Goal: Task Accomplishment & Management: Use online tool/utility

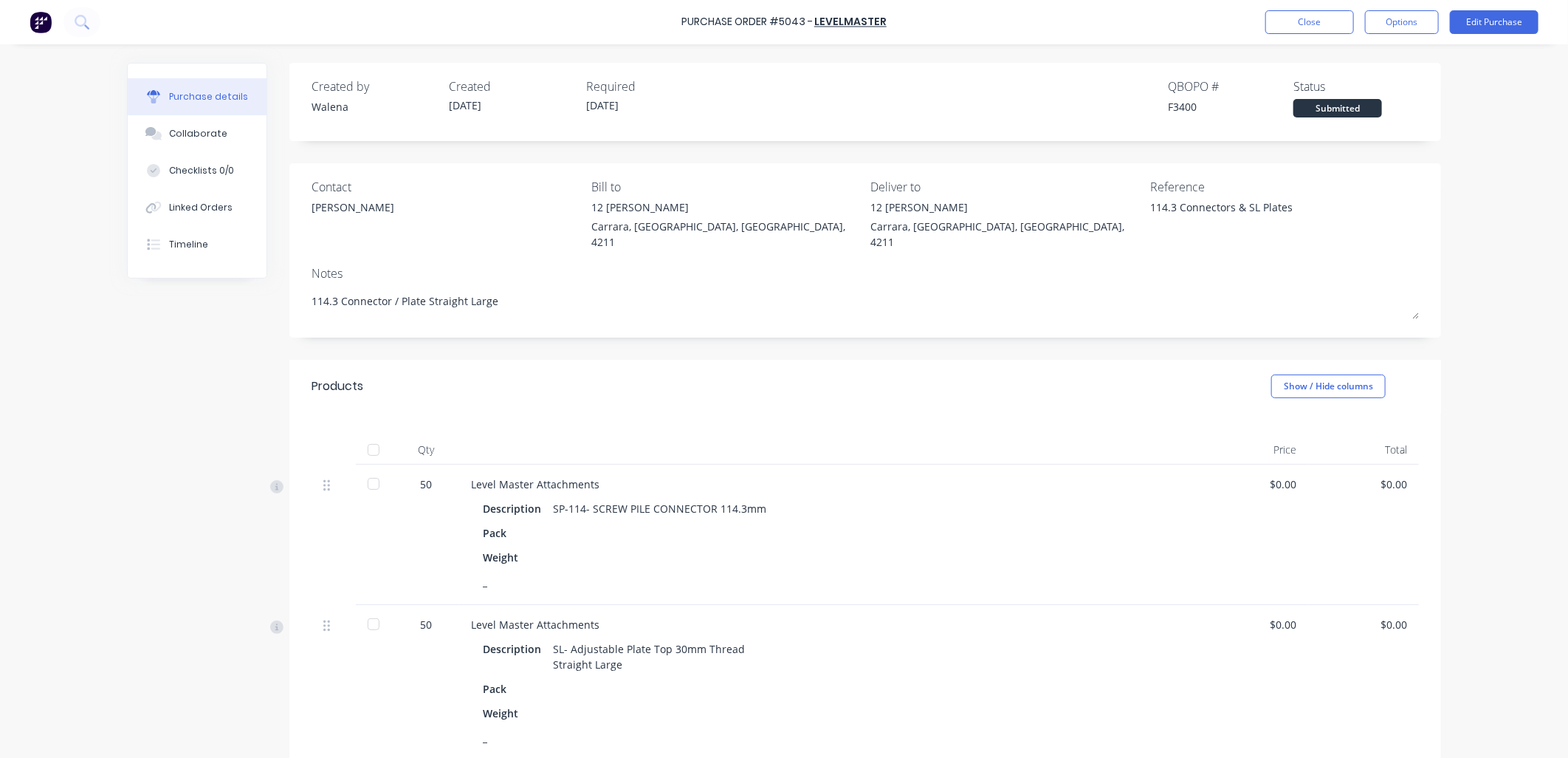
click at [840, 698] on div "Pack" at bounding box center [828, 689] width 691 height 21
drag, startPoint x: 1301, startPoint y: 24, endPoint x: 953, endPoint y: 504, distance: 592.9
click at [953, 504] on div "Purchase Order #5043 - LEVELMASTER Close Options Edit Purchase Purchase details…" at bounding box center [784, 379] width 1568 height 758
type textarea "x"
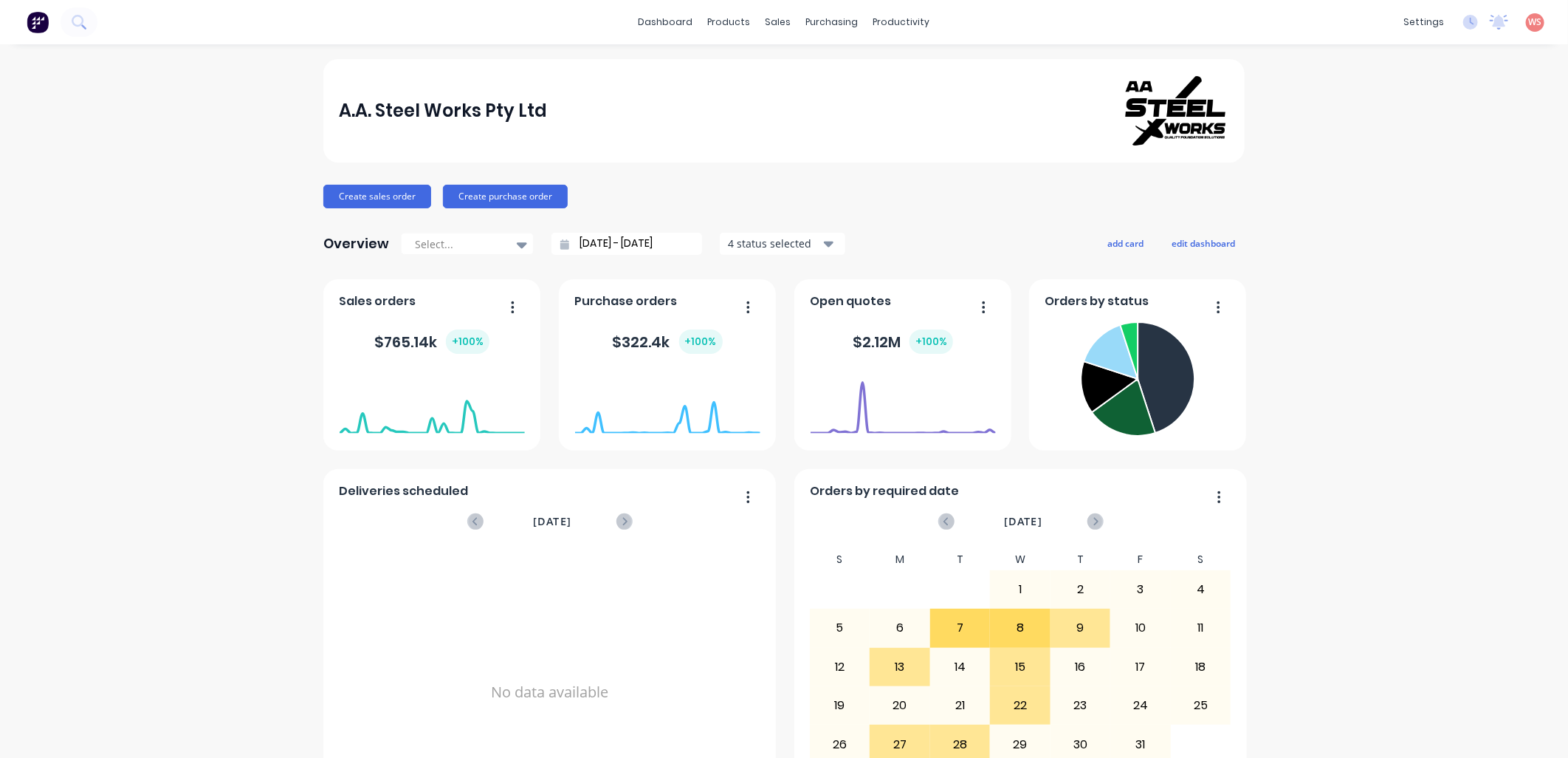
click at [68, 98] on div "A.A. Steel Works Pty Ltd Create sales order Create purchase order Overview Sele…" at bounding box center [784, 445] width 1568 height 771
click at [933, 91] on link "Planner" at bounding box center [953, 100] width 196 height 30
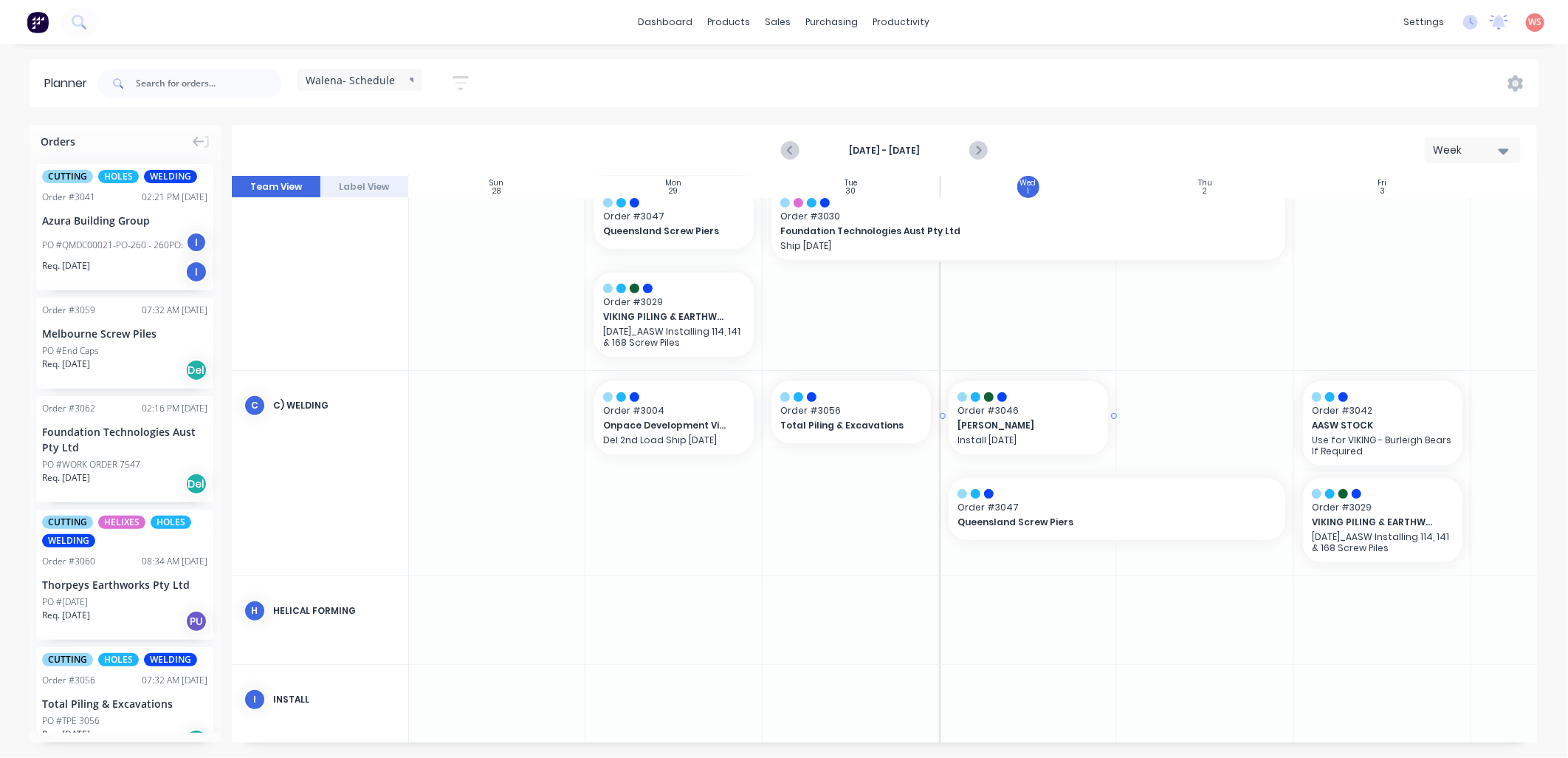
scroll to position [437, 1]
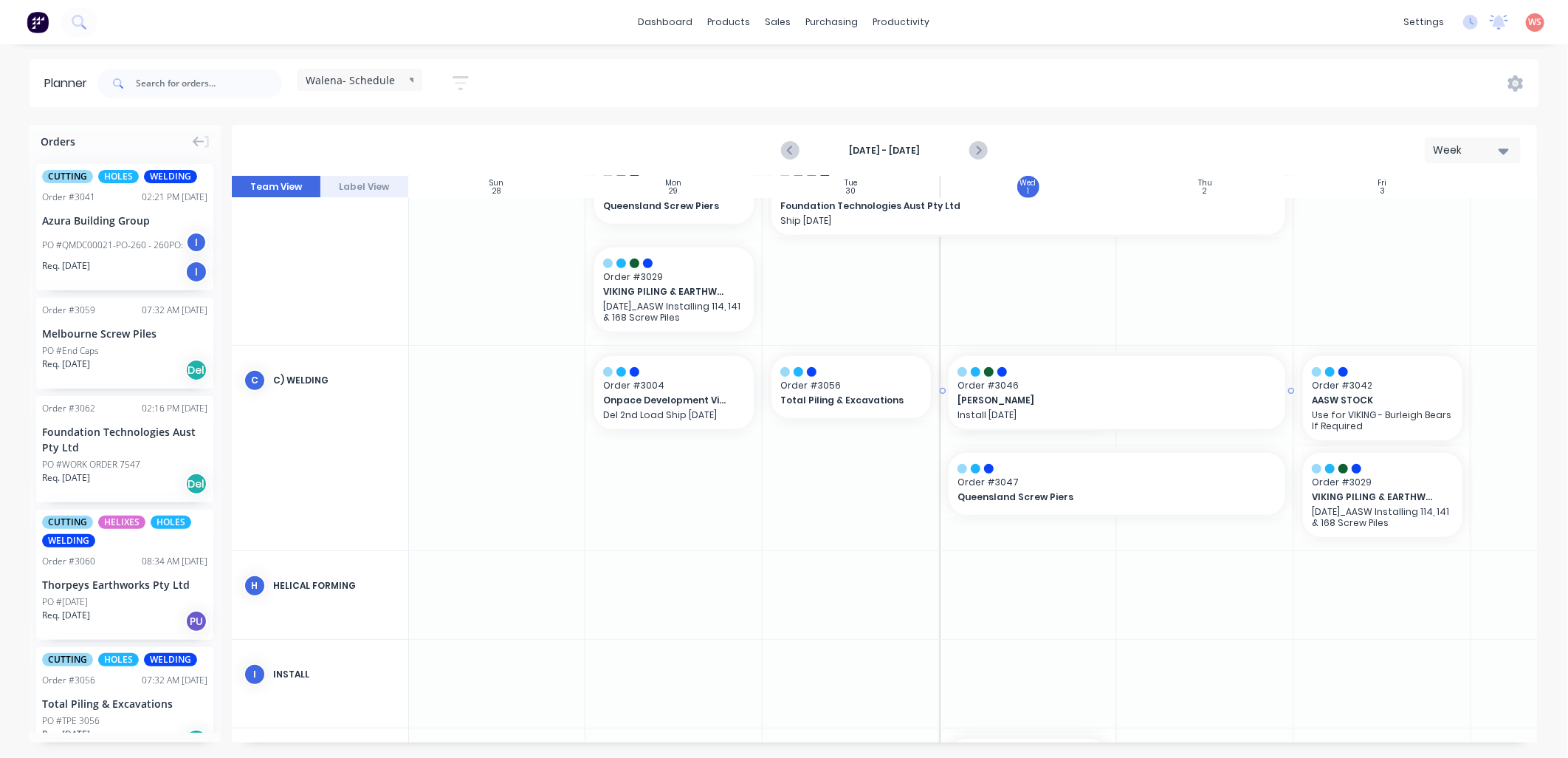
drag, startPoint x: 1113, startPoint y: 390, endPoint x: 1199, endPoint y: 396, distance: 86.2
drag, startPoint x: 58, startPoint y: 584, endPoint x: 1376, endPoint y: 507, distance: 1320.2
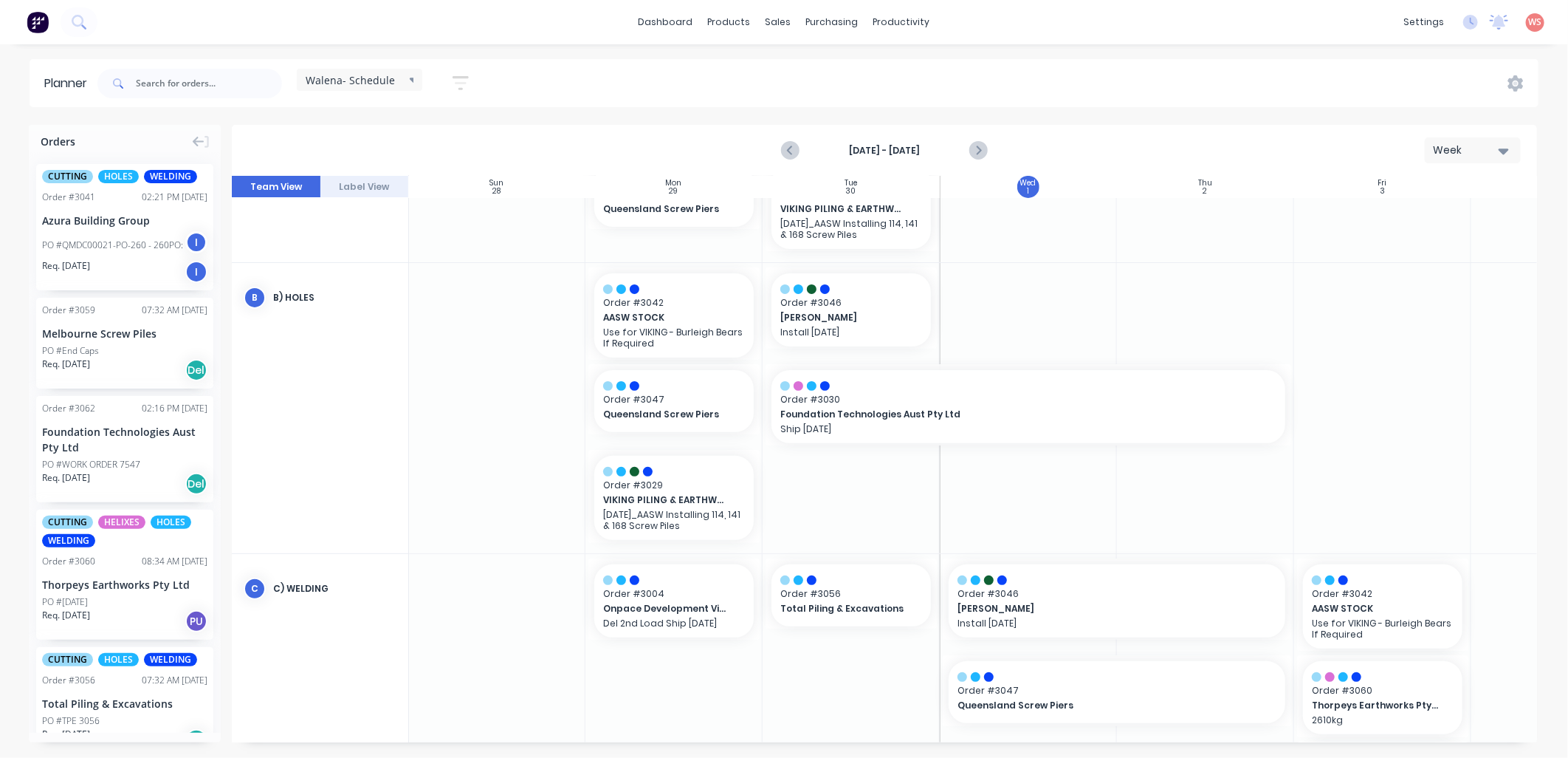
scroll to position [219, 1]
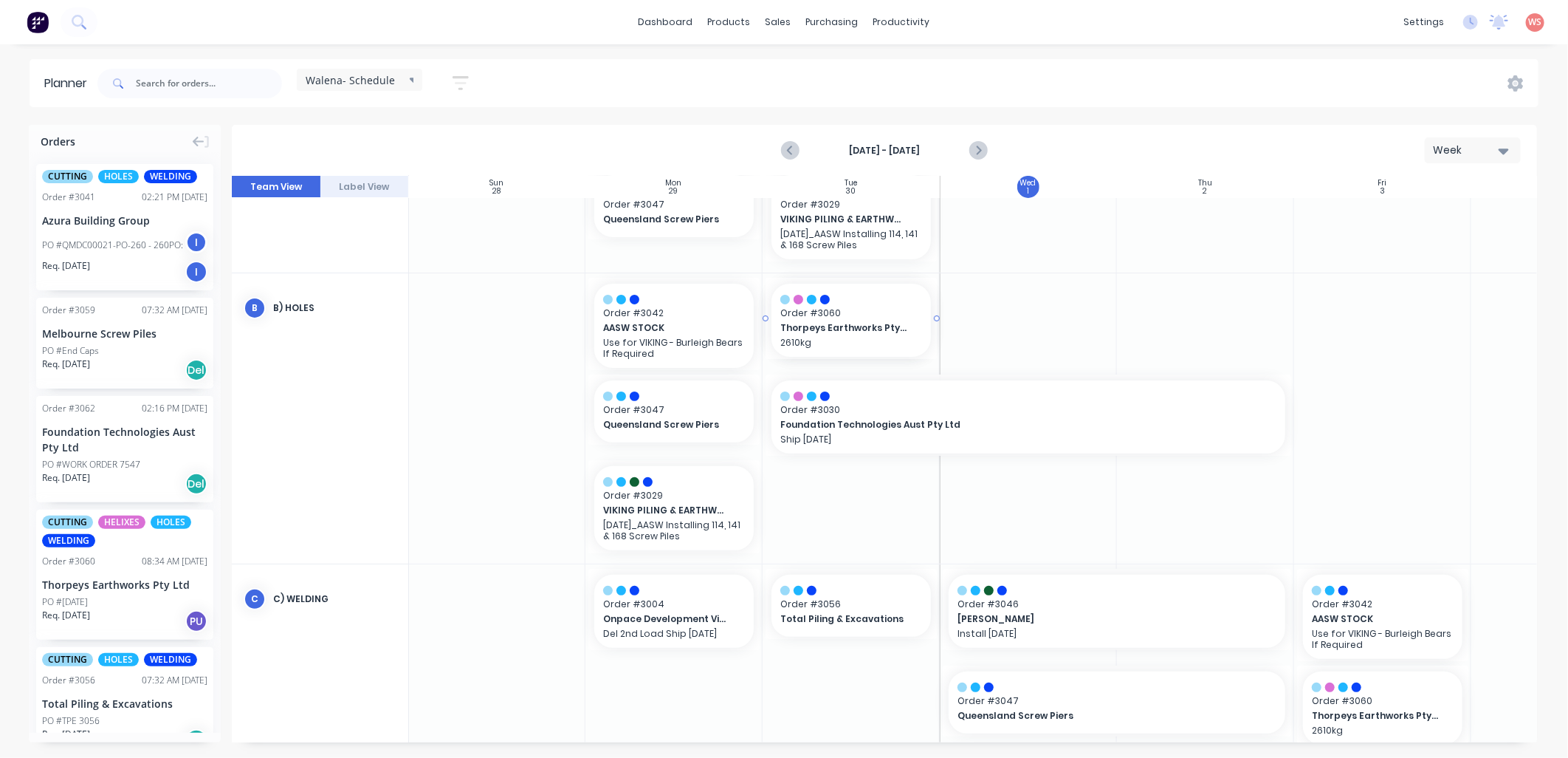
drag, startPoint x: 53, startPoint y: 580, endPoint x: 554, endPoint y: 513, distance: 505.5
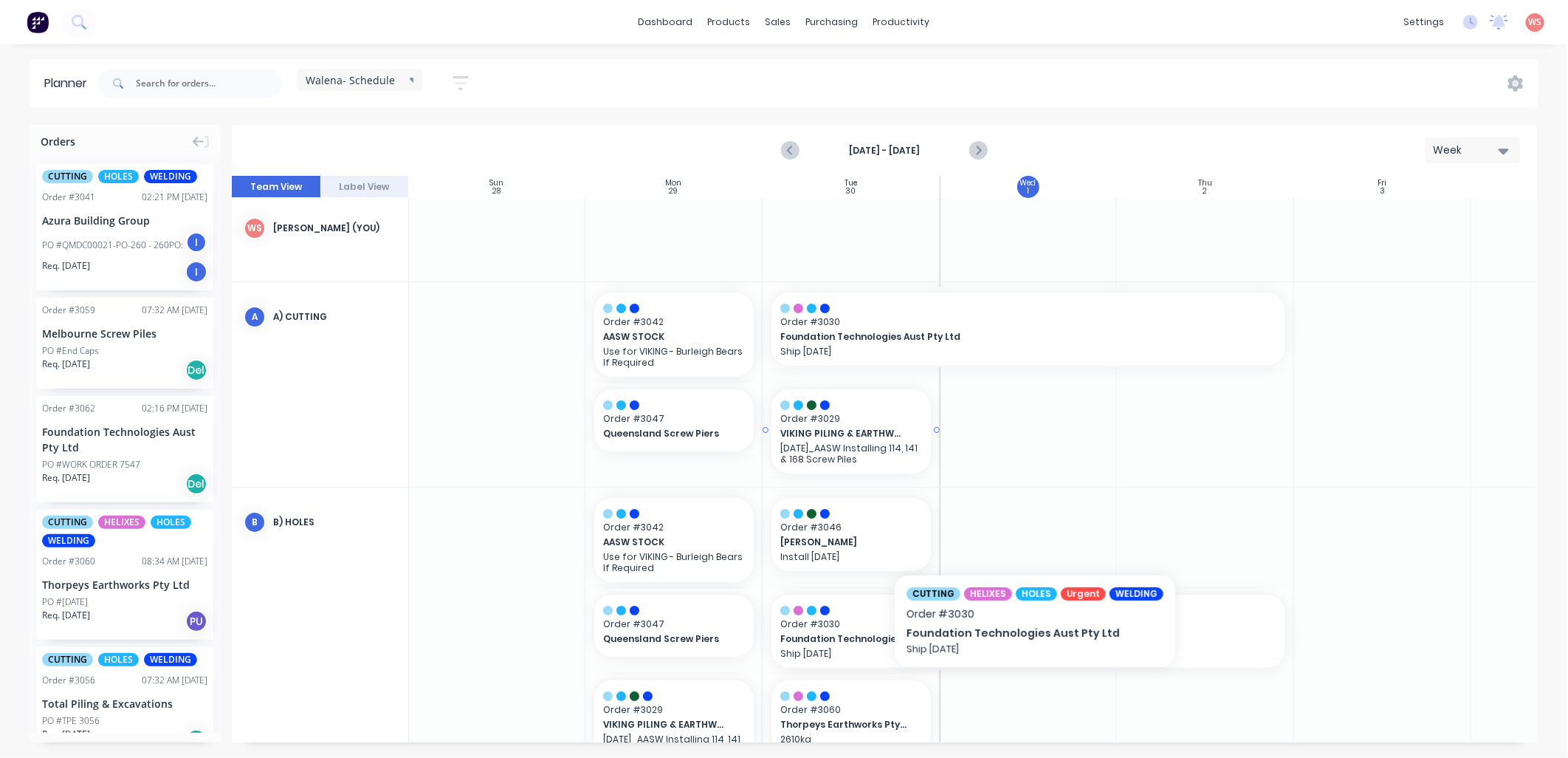
scroll to position [0, 1]
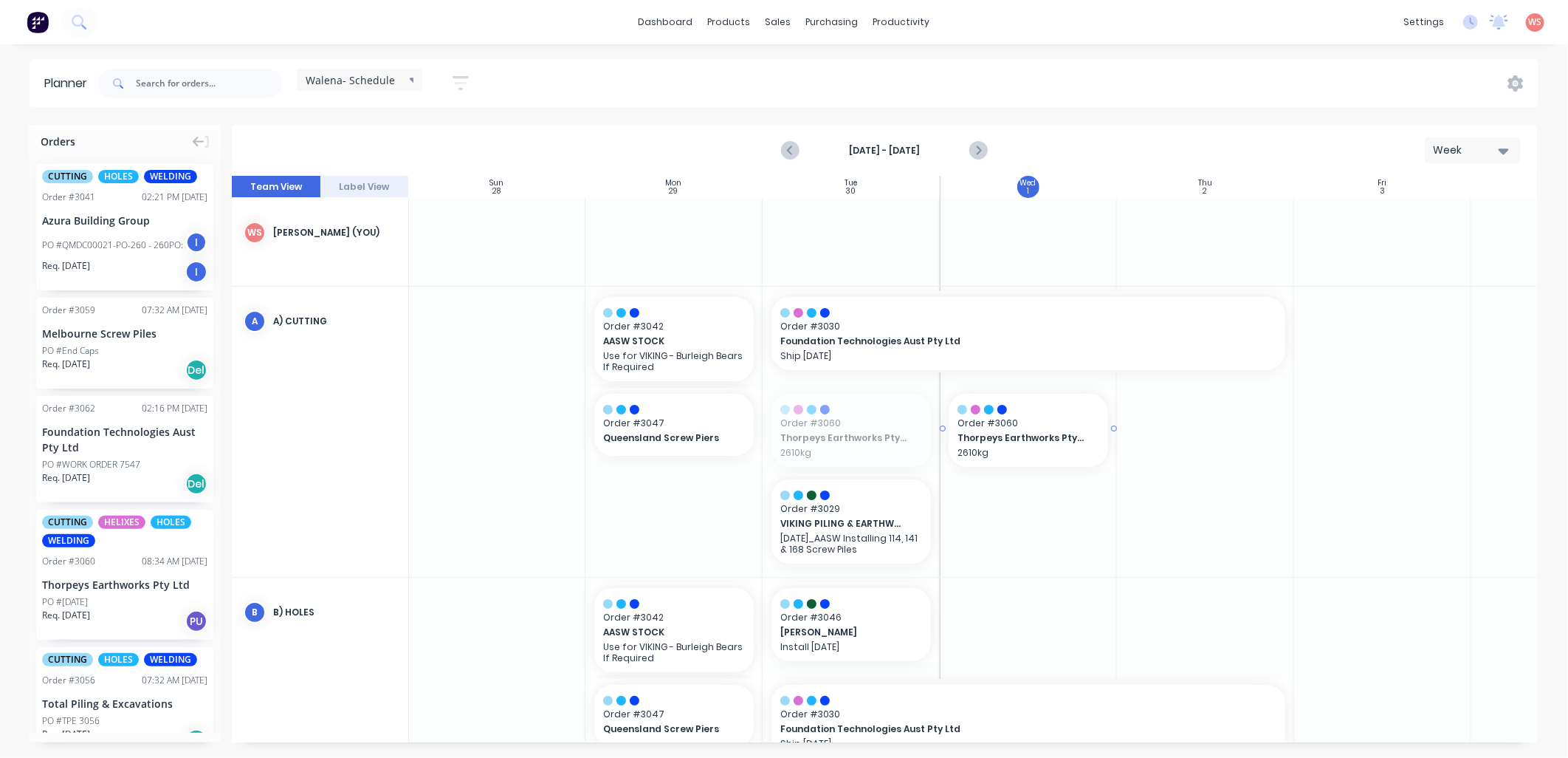
drag, startPoint x: 828, startPoint y: 434, endPoint x: 925, endPoint y: 433, distance: 97.0
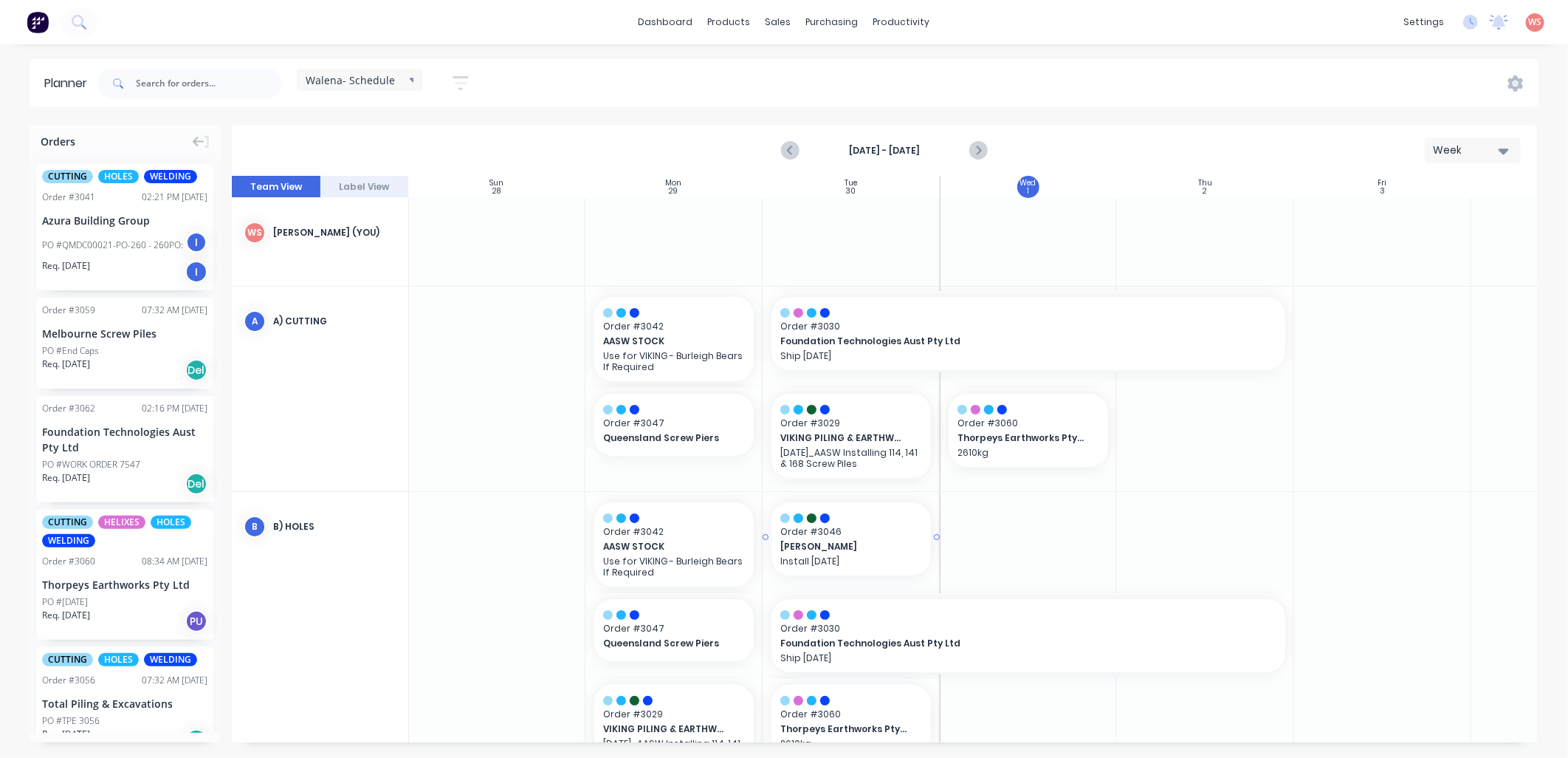
scroll to position [109, 1]
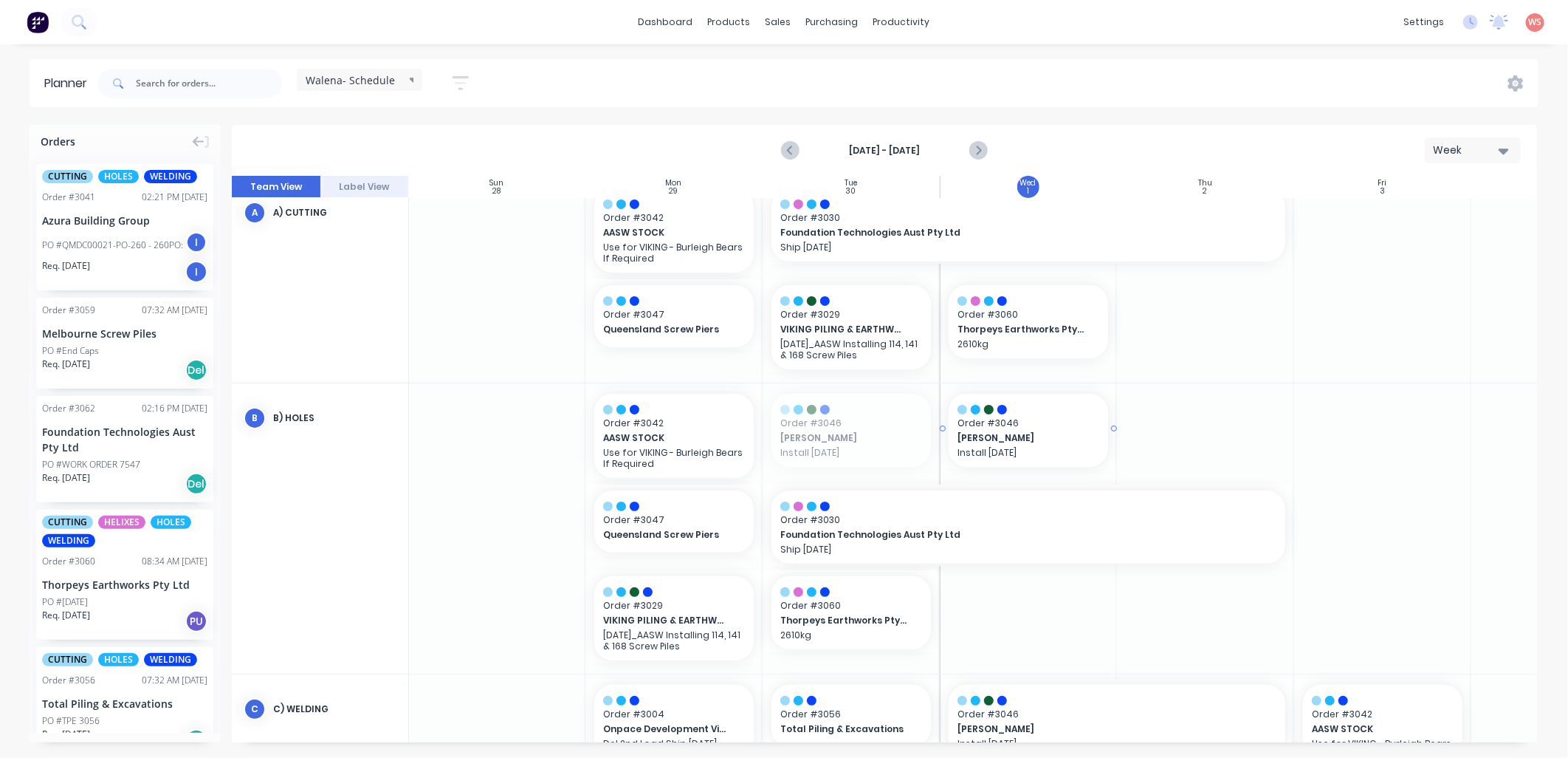
drag, startPoint x: 836, startPoint y: 422, endPoint x: 1014, endPoint y: 433, distance: 178.3
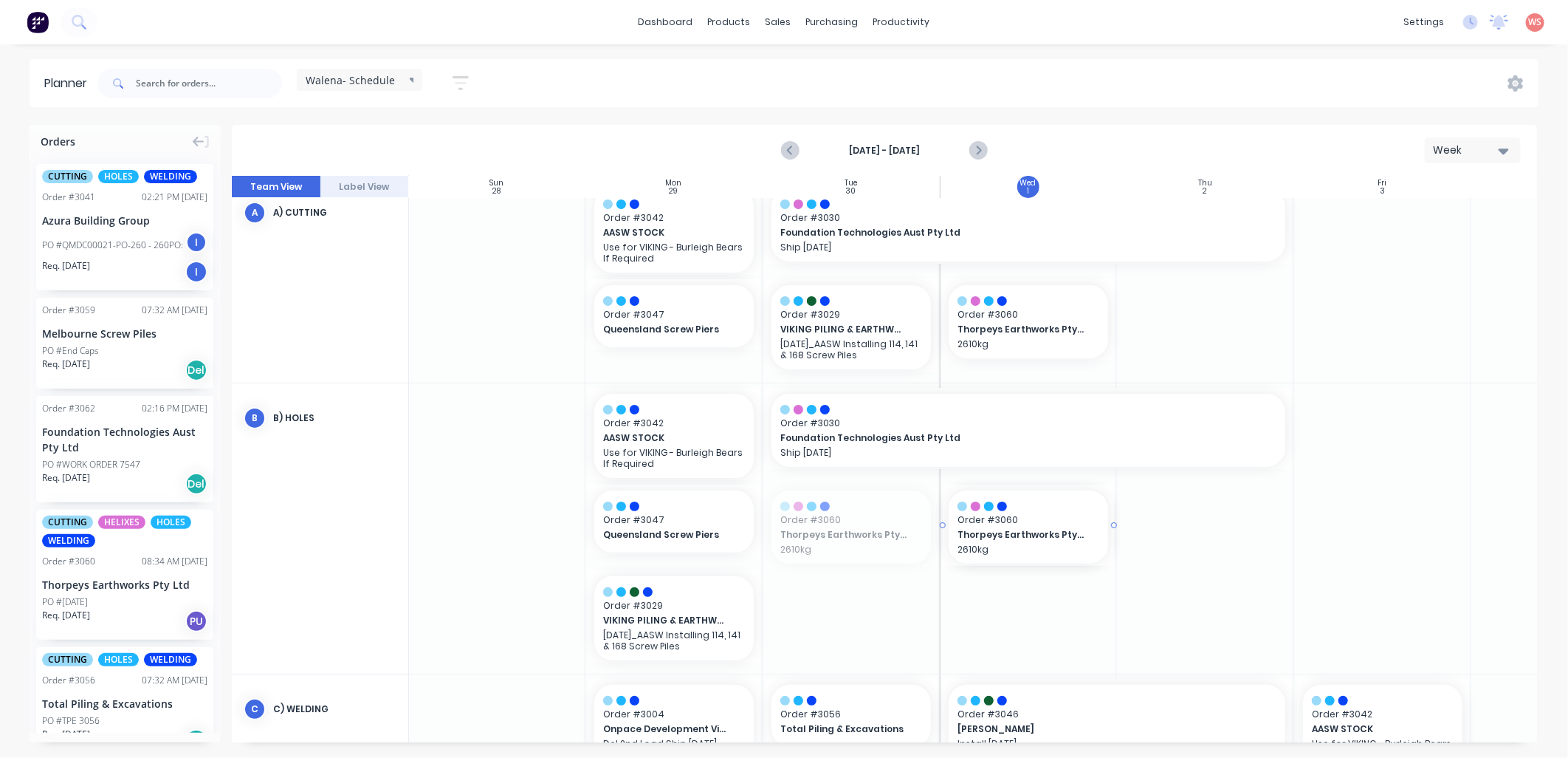
drag, startPoint x: 822, startPoint y: 505, endPoint x: 1036, endPoint y: 600, distance: 234.1
drag, startPoint x: 761, startPoint y: 520, endPoint x: 799, endPoint y: 513, distance: 38.6
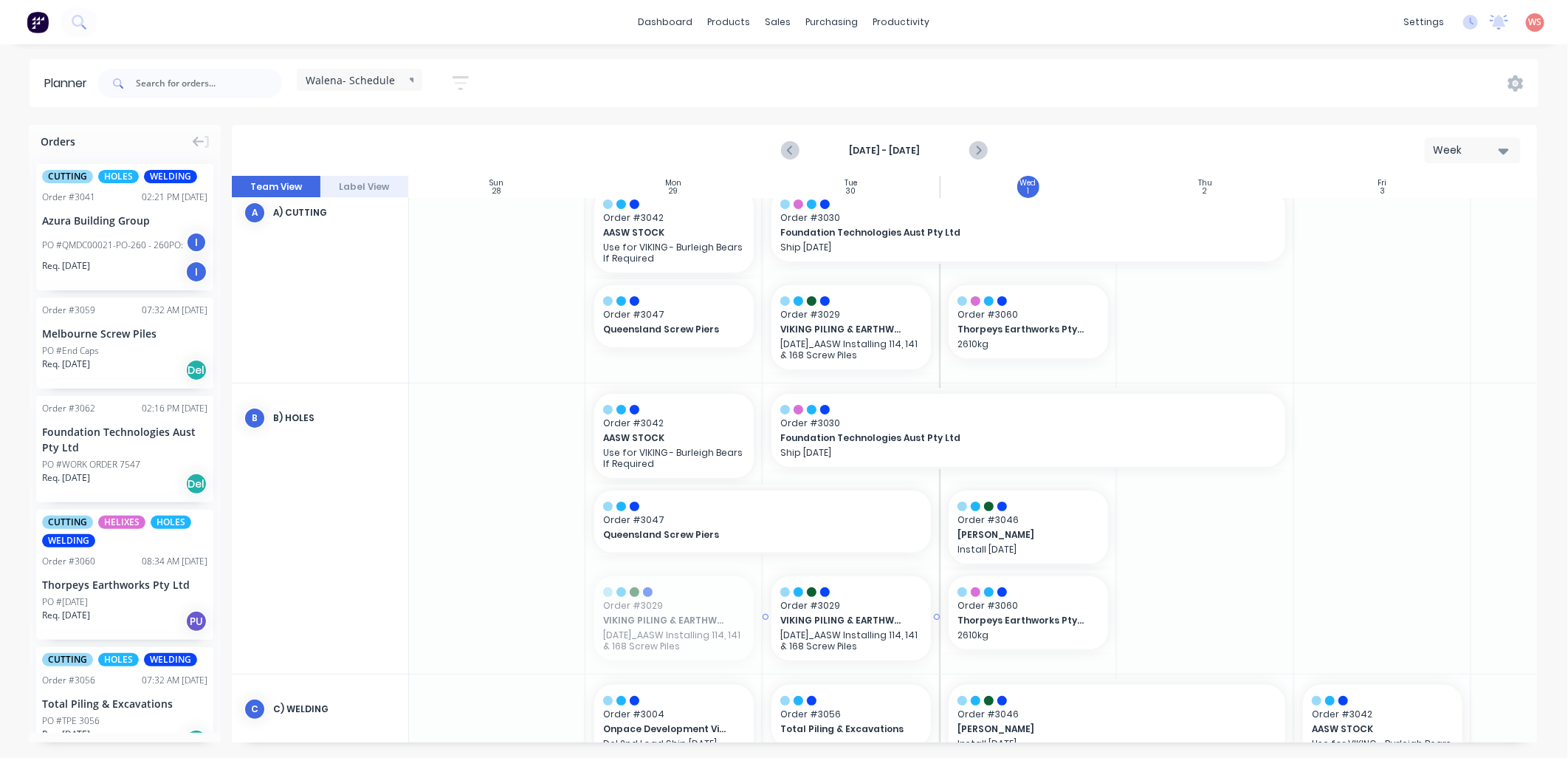
drag, startPoint x: 614, startPoint y: 618, endPoint x: 832, endPoint y: 609, distance: 218.2
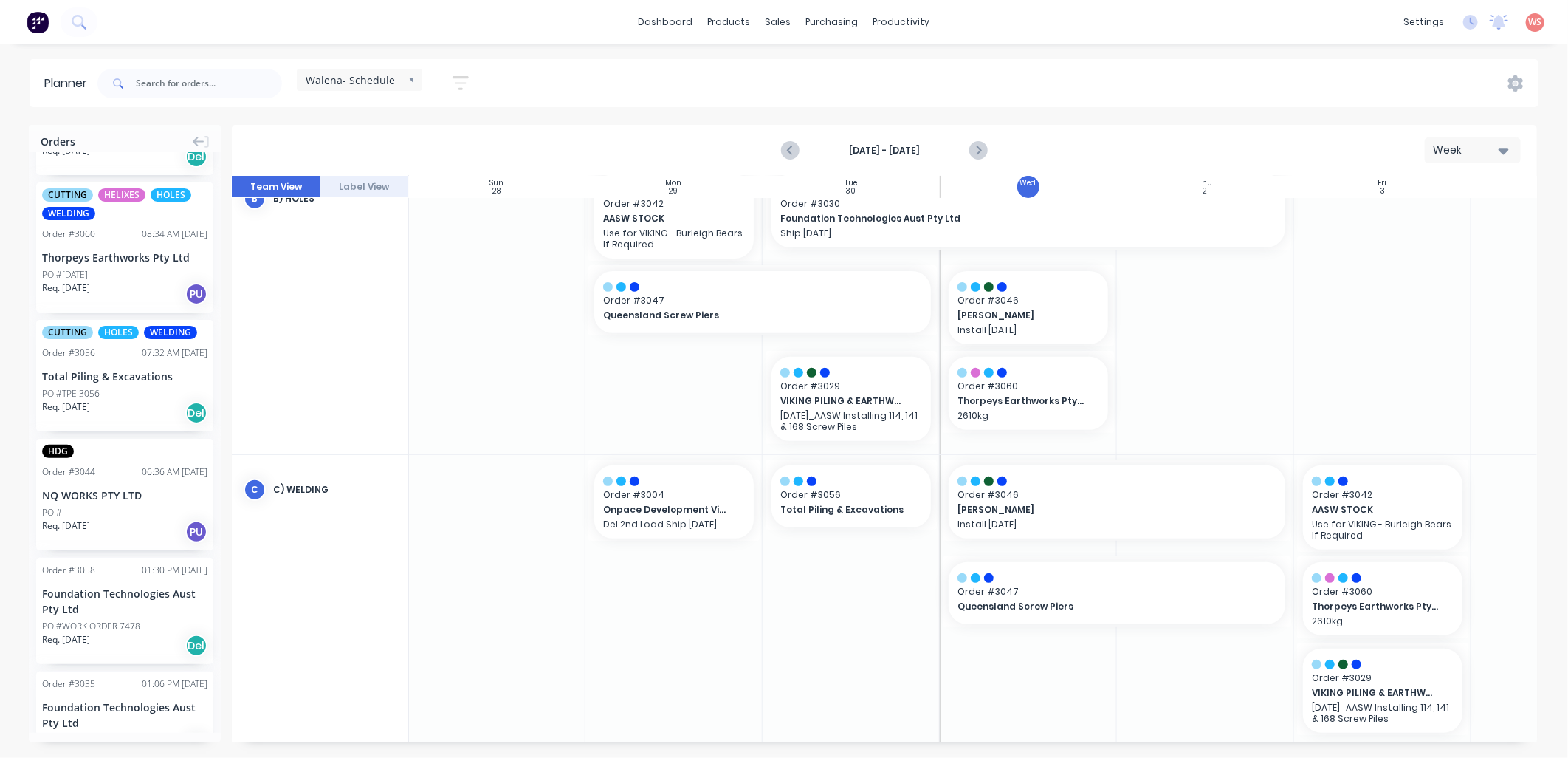
scroll to position [328, 0]
click at [98, 606] on div "Foundation Technologies Aust Pty Ltd" at bounding box center [124, 600] width 165 height 31
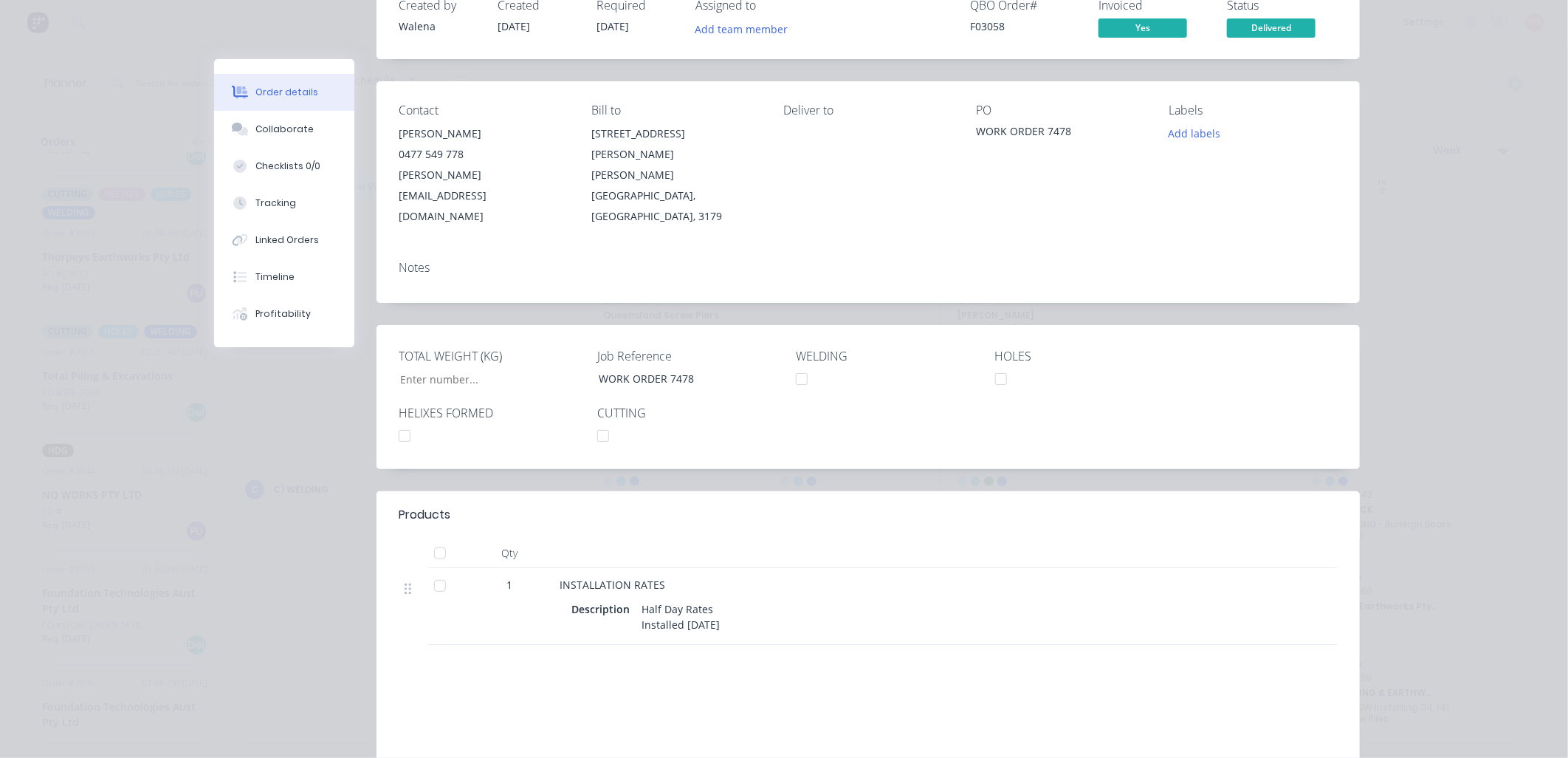
scroll to position [0, 0]
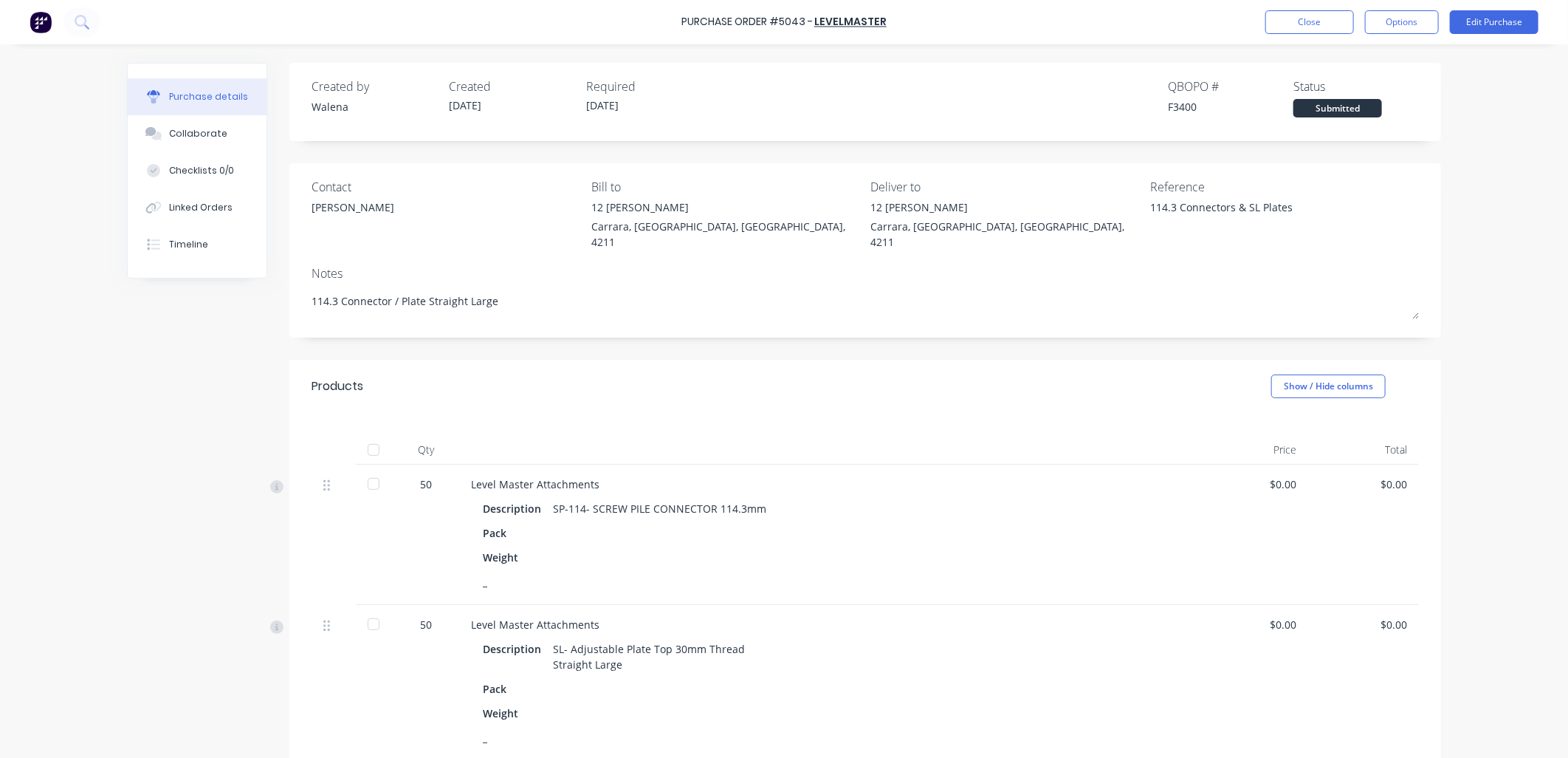
click at [1331, 24] on button "Close" at bounding box center [1310, 22] width 88 height 24
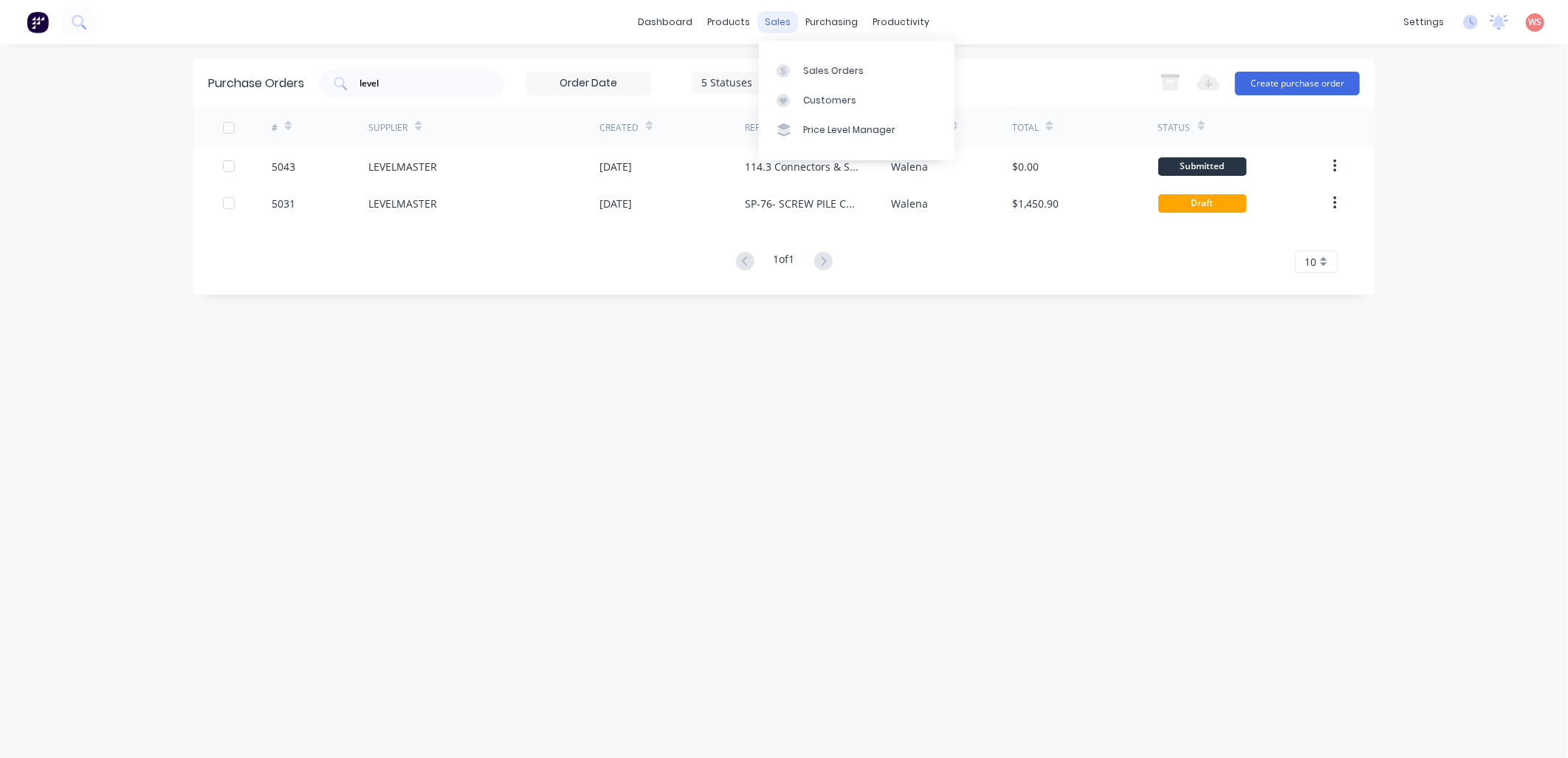
click at [771, 18] on div "sales" at bounding box center [778, 22] width 40 height 22
click at [838, 71] on div "Sales Orders" at bounding box center [834, 70] width 61 height 13
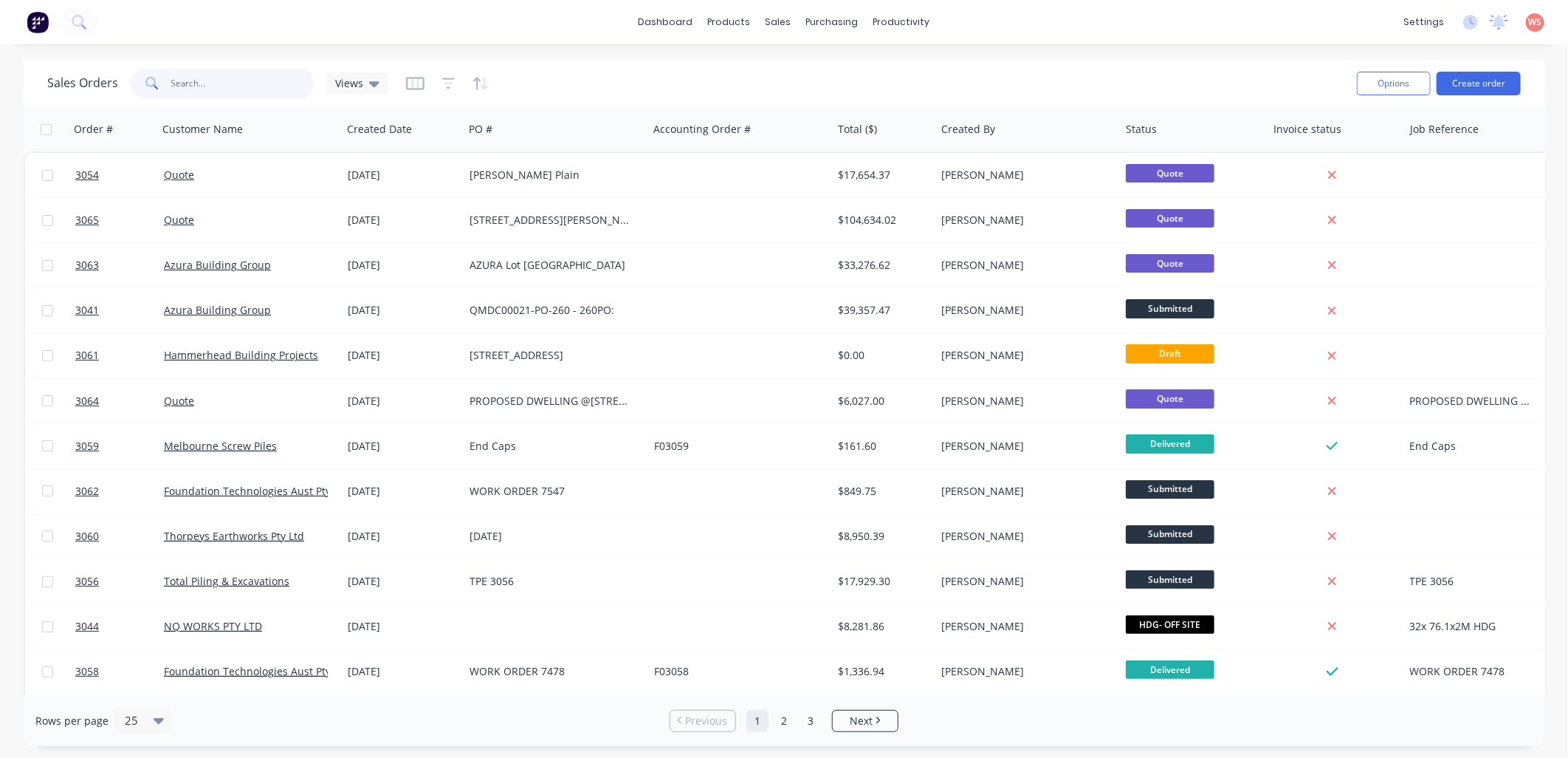
click at [244, 90] on input "text" at bounding box center [243, 83] width 144 height 30
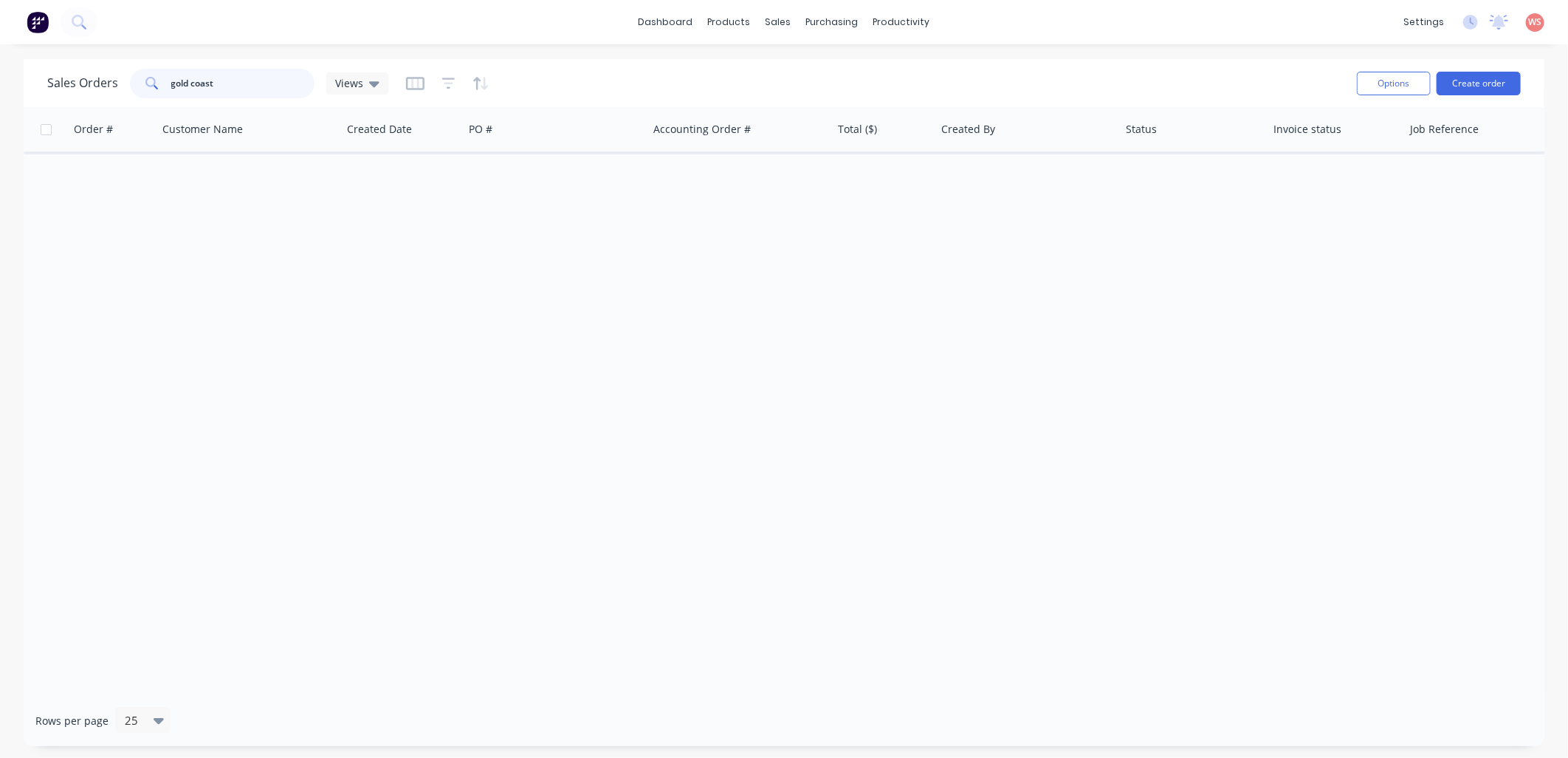
drag, startPoint x: 244, startPoint y: 90, endPoint x: 109, endPoint y: 78, distance: 135.5
click at [109, 78] on div "Sales Orders gold coast Views" at bounding box center [218, 83] width 341 height 30
type input "gc"
click at [384, 343] on div "Order # Customer Name Created Date PO # Accounting Order # Total ($) Created By…" at bounding box center [784, 401] width 1521 height 588
click at [923, 102] on div "Planner" at bounding box center [923, 100] width 35 height 13
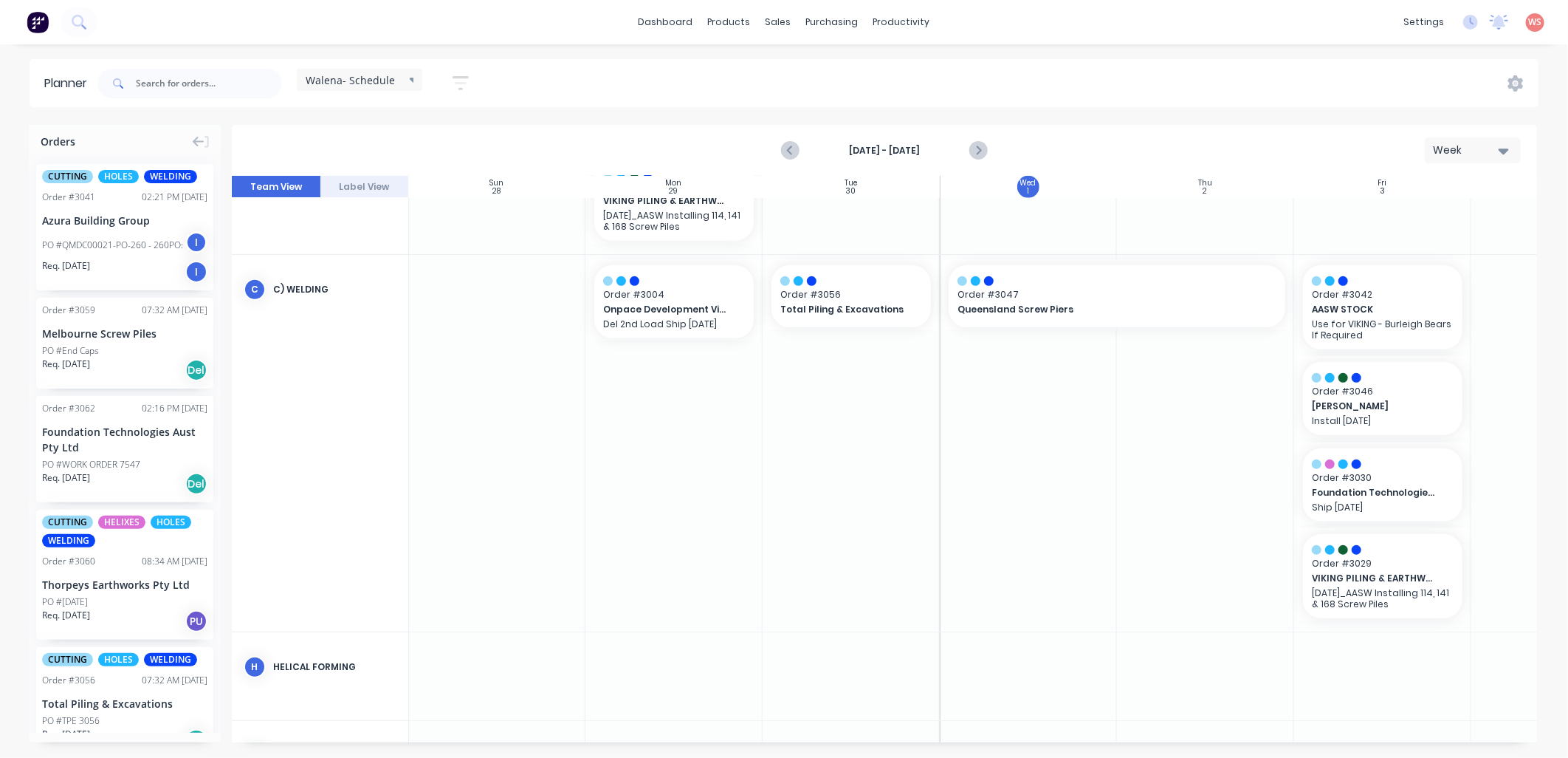
scroll to position [547, 1]
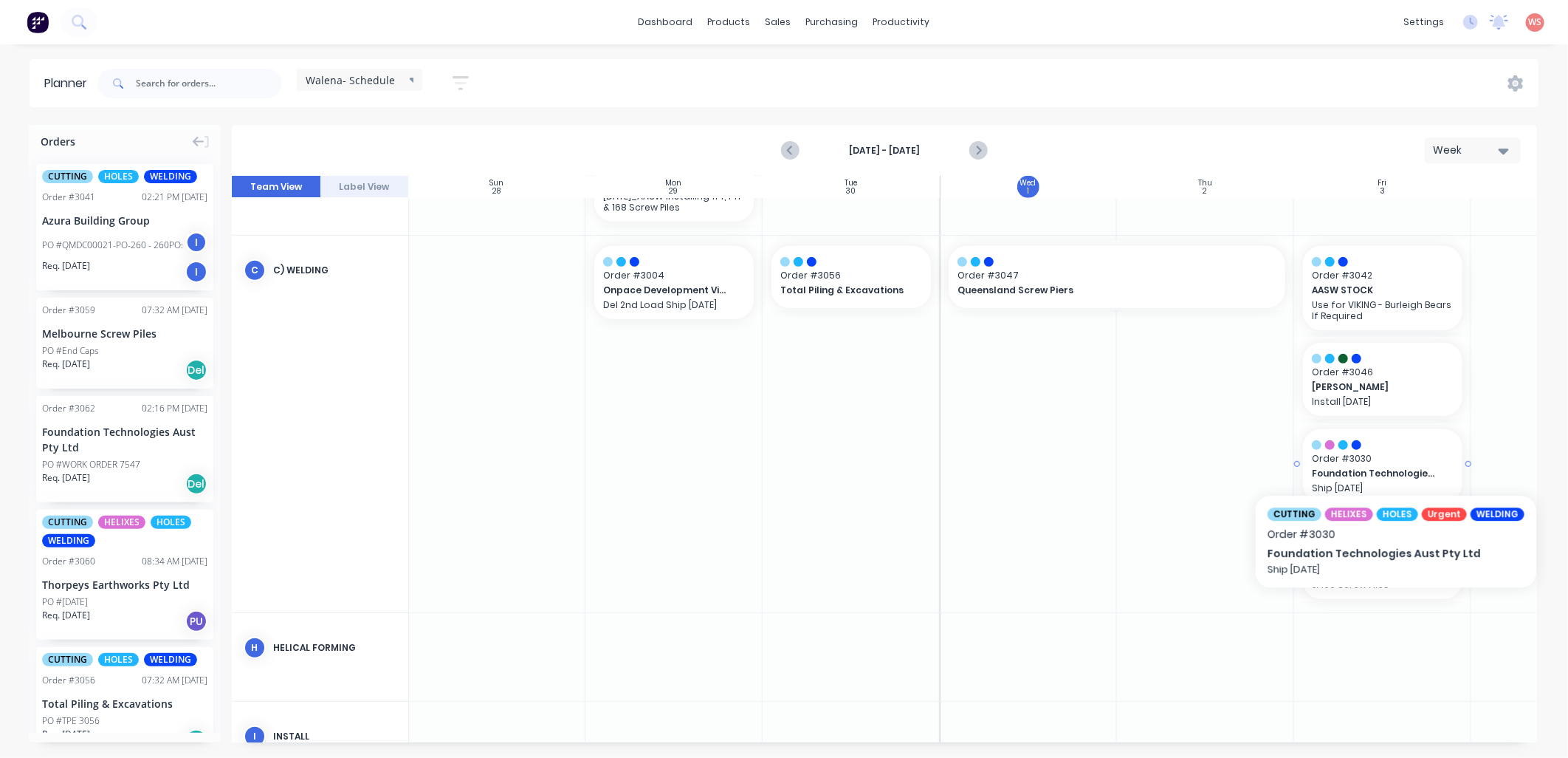
click at [1390, 458] on span "Order # 3030" at bounding box center [1383, 458] width 142 height 13
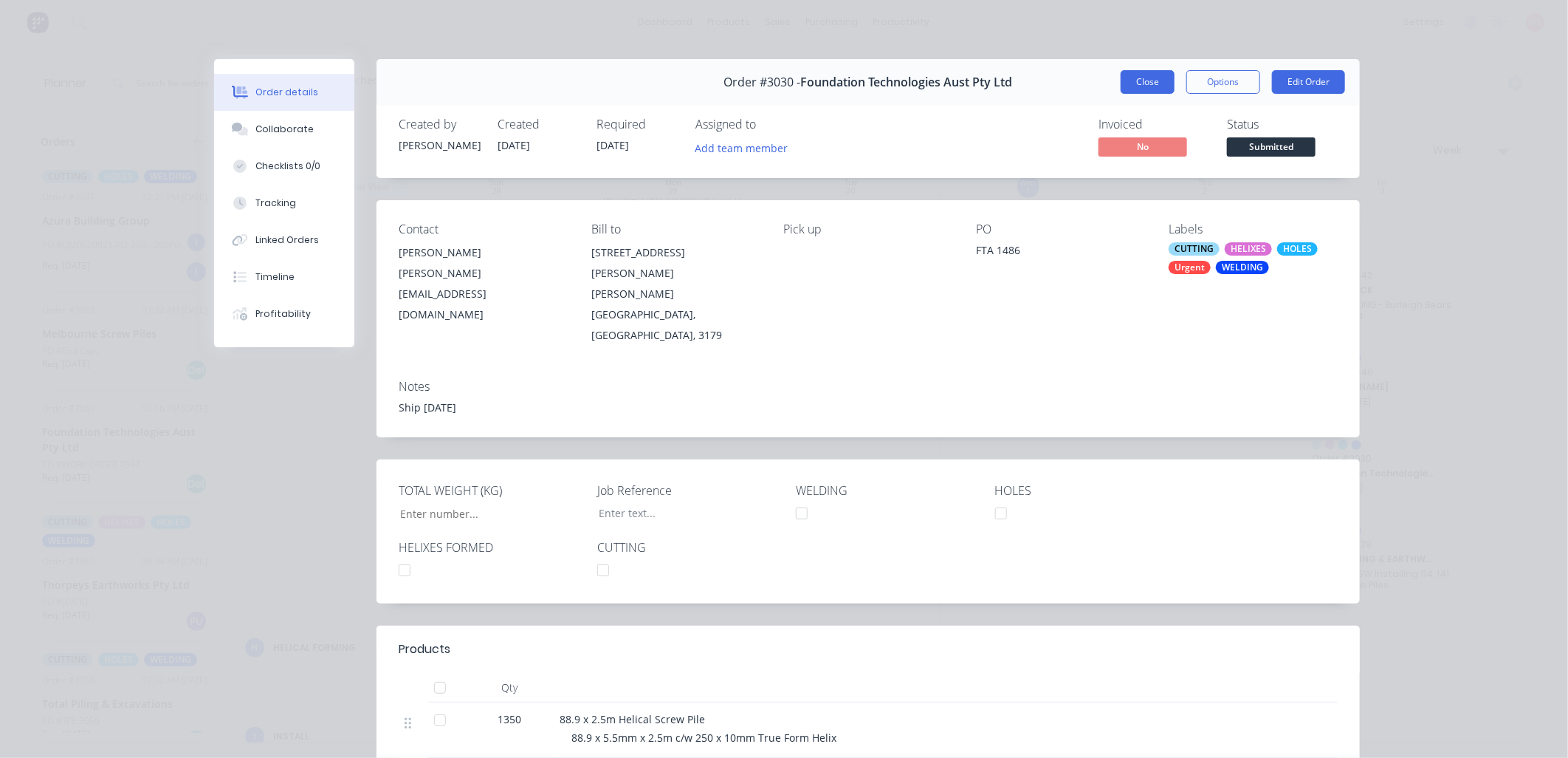
click at [1152, 72] on button "Close" at bounding box center [1148, 82] width 54 height 24
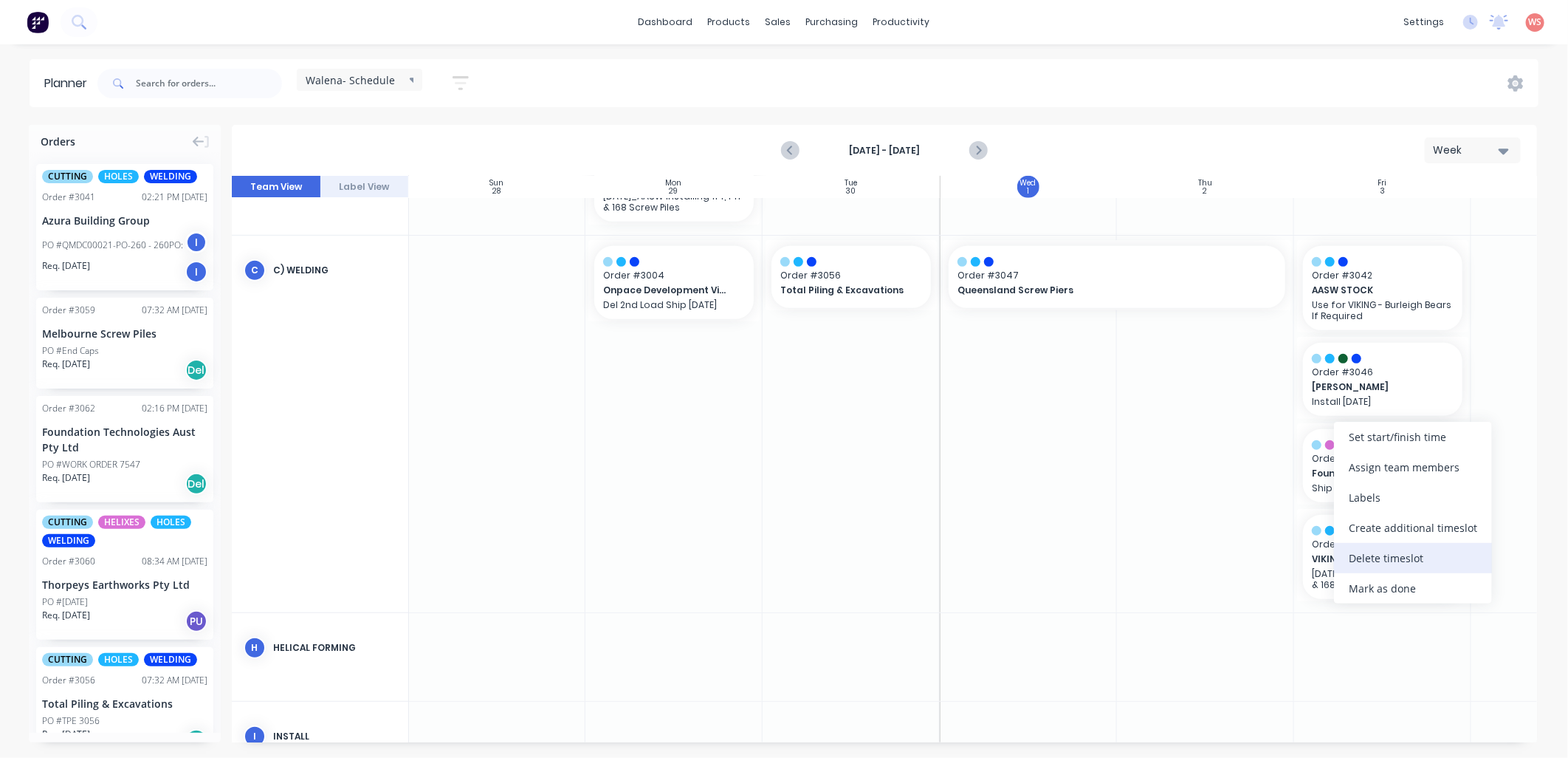
click at [1379, 548] on div "Delete timeslot" at bounding box center [1413, 558] width 158 height 30
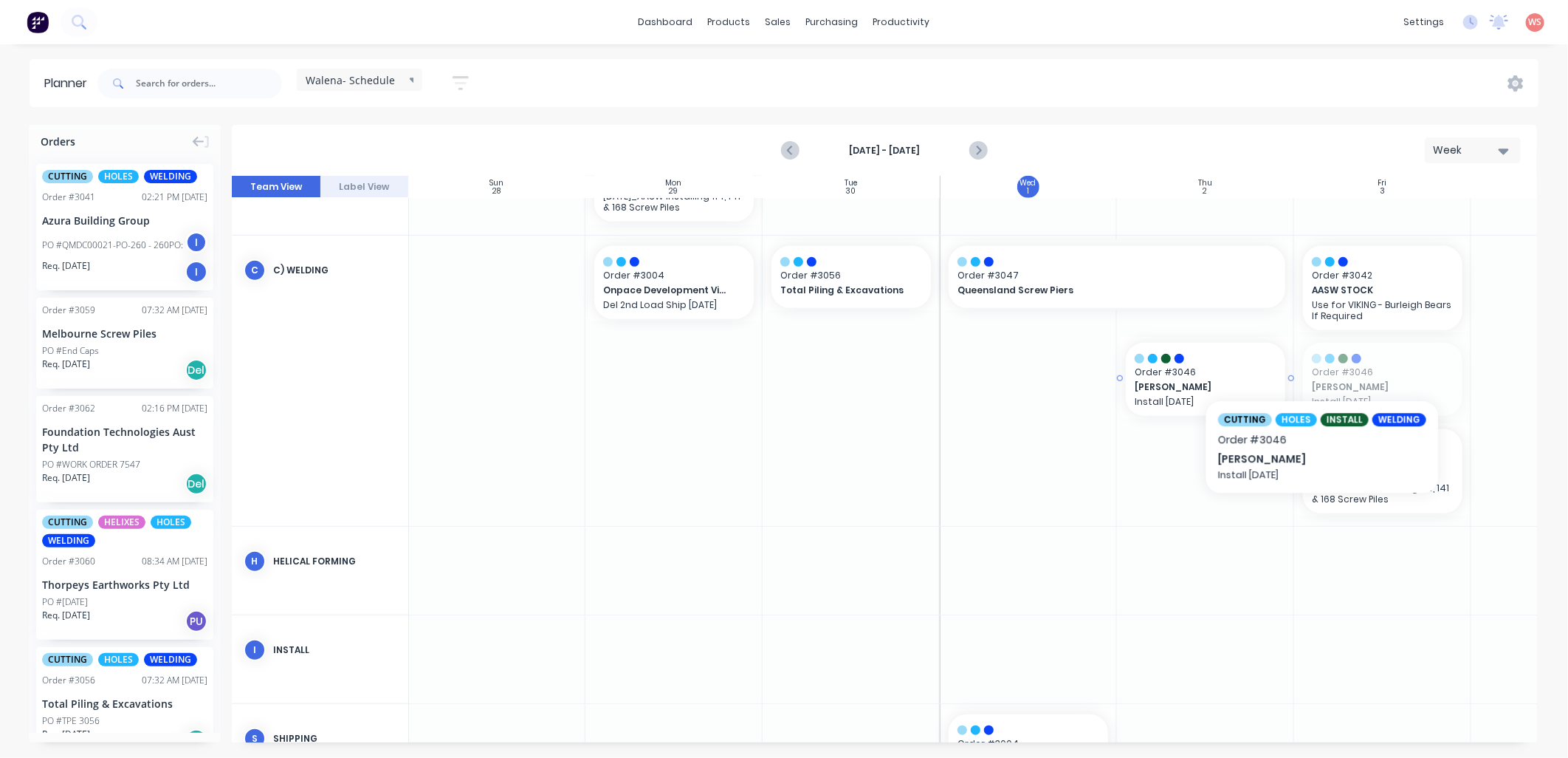
drag, startPoint x: 1363, startPoint y: 363, endPoint x: 1169, endPoint y: 364, distance: 194.0
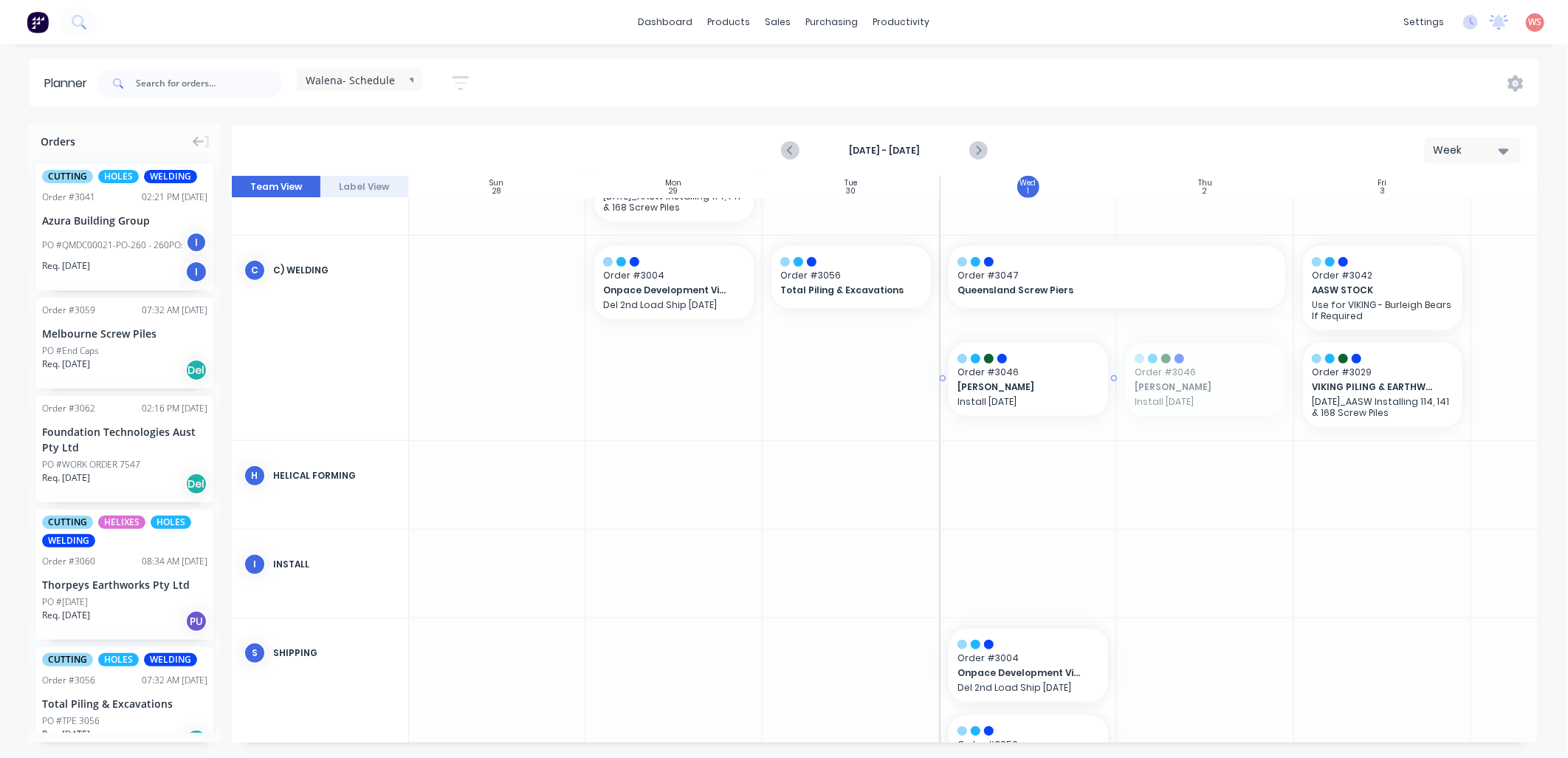
drag, startPoint x: 1199, startPoint y: 385, endPoint x: 1086, endPoint y: 389, distance: 113.1
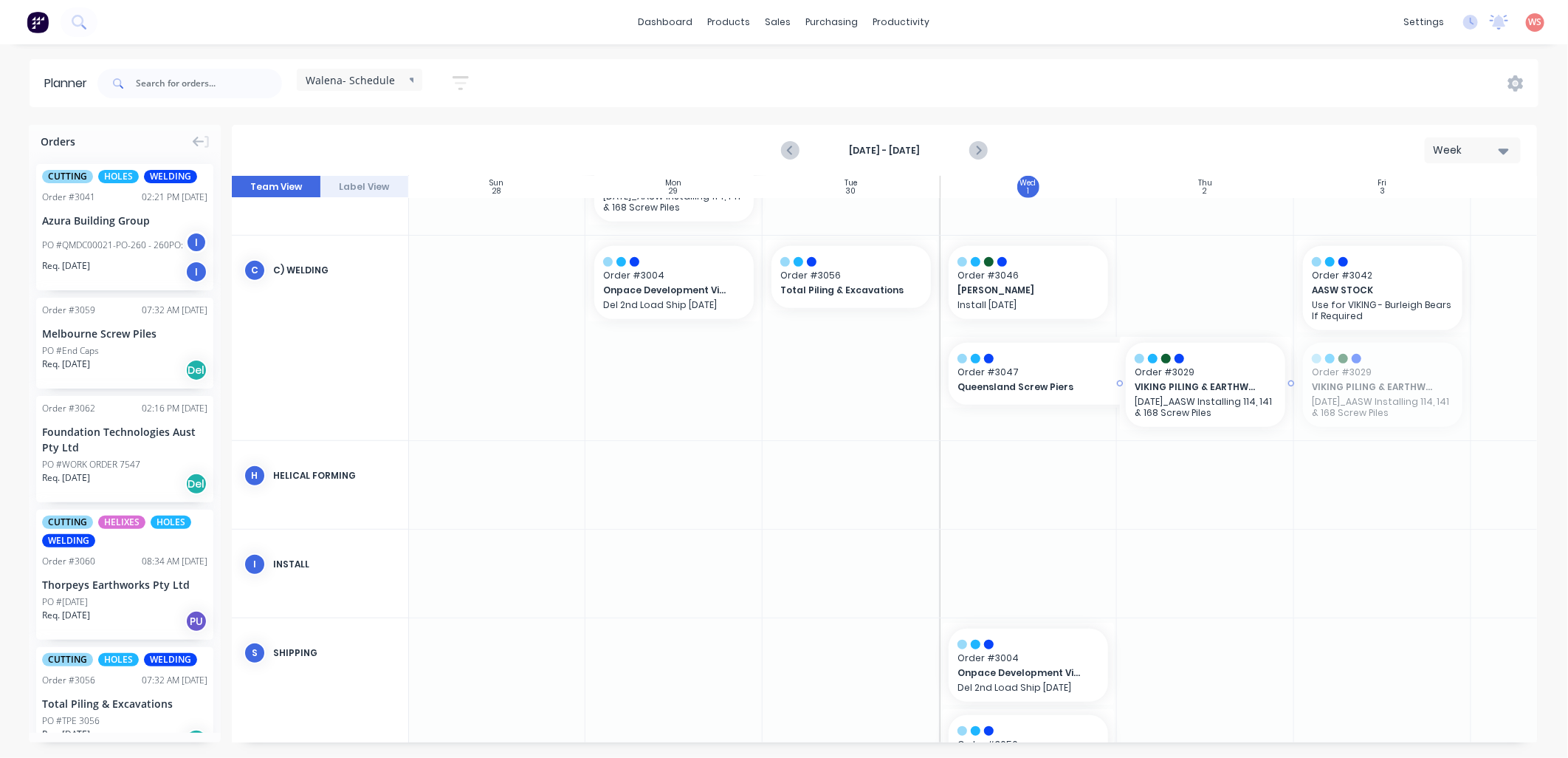
drag, startPoint x: 1361, startPoint y: 376, endPoint x: 1231, endPoint y: 385, distance: 130.3
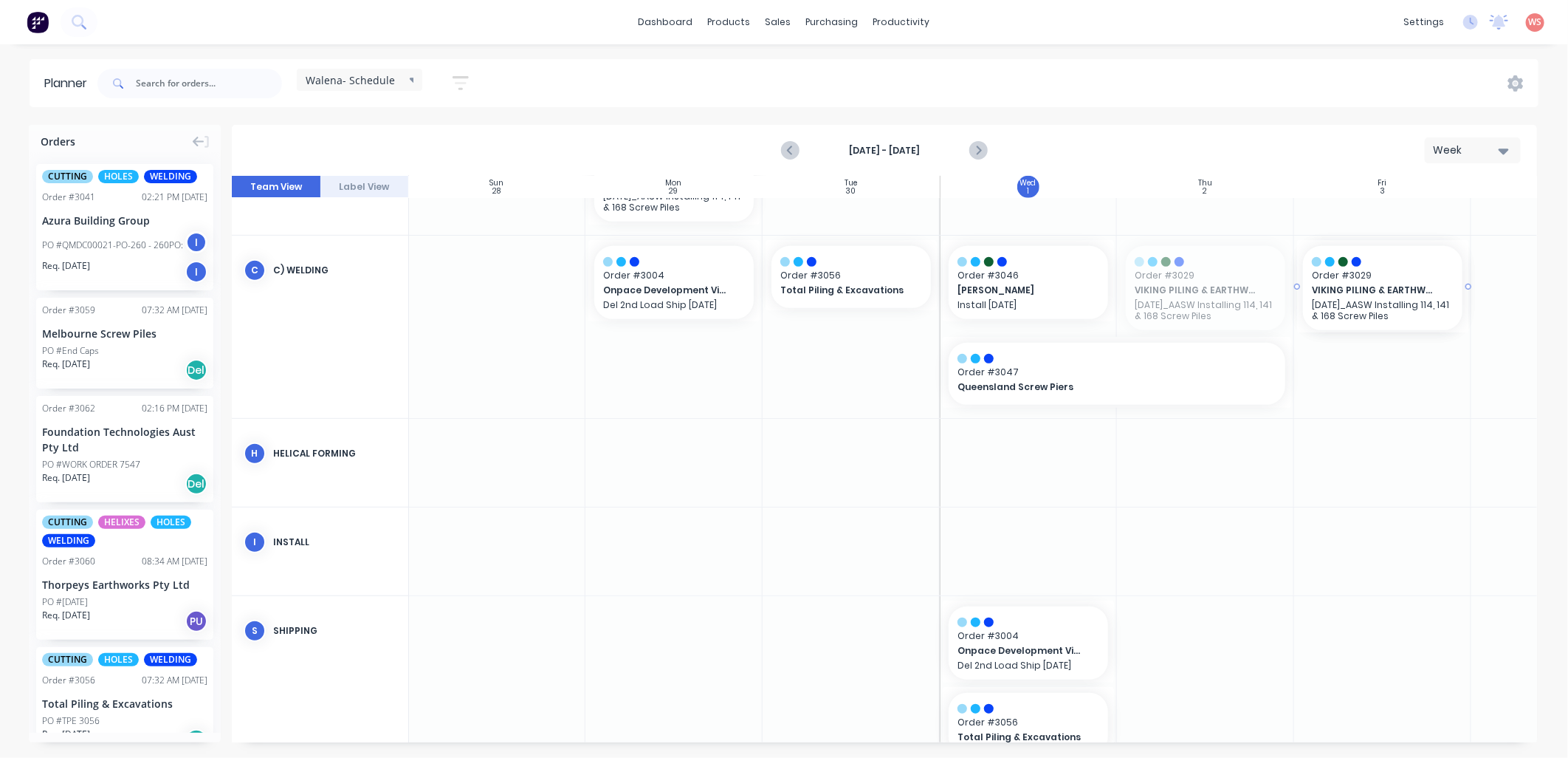
drag, startPoint x: 1186, startPoint y: 293, endPoint x: 1271, endPoint y: 350, distance: 102.3
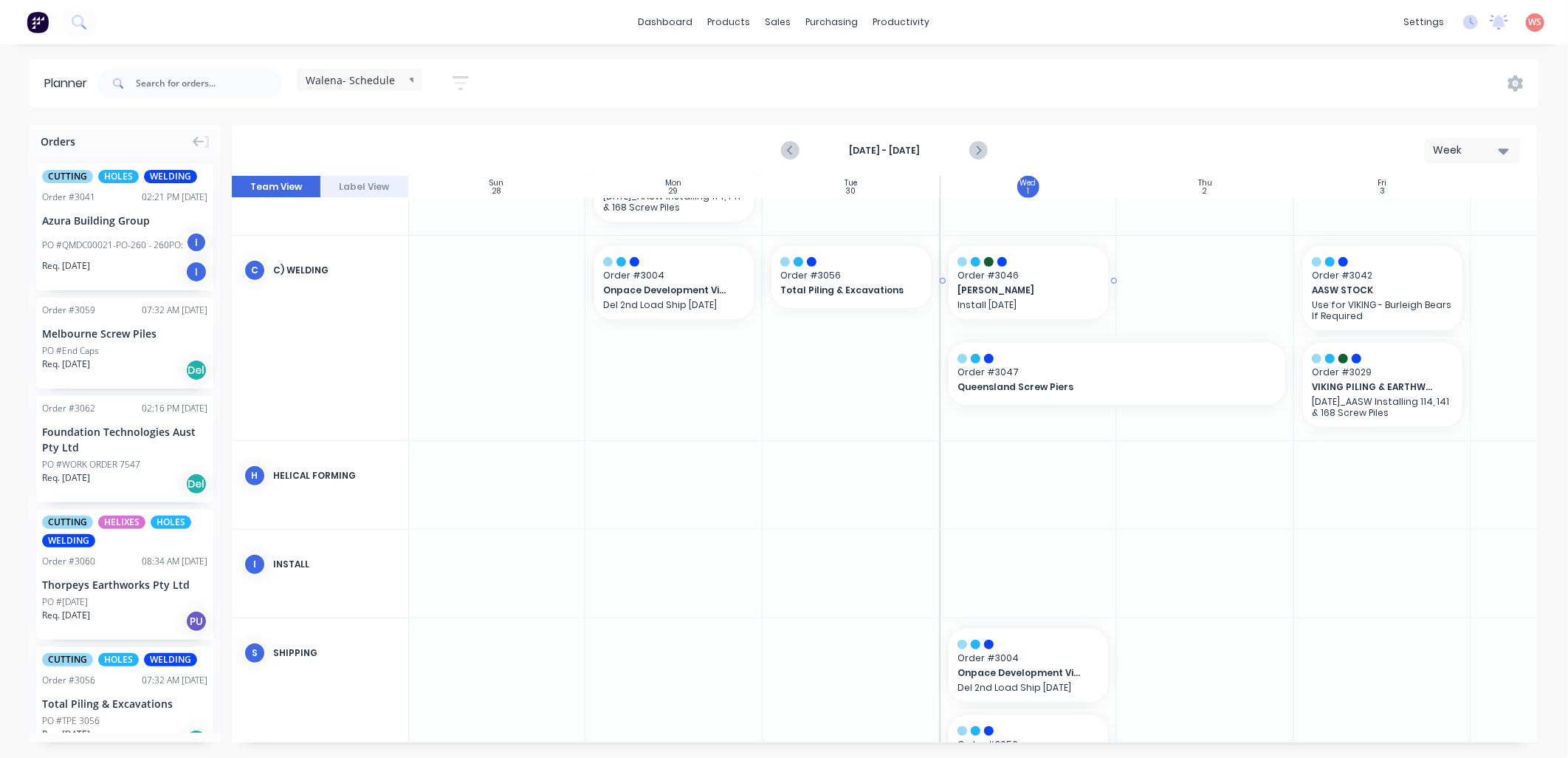
click at [1044, 299] on p "Install 07.10.25" at bounding box center [1028, 305] width 142 height 11
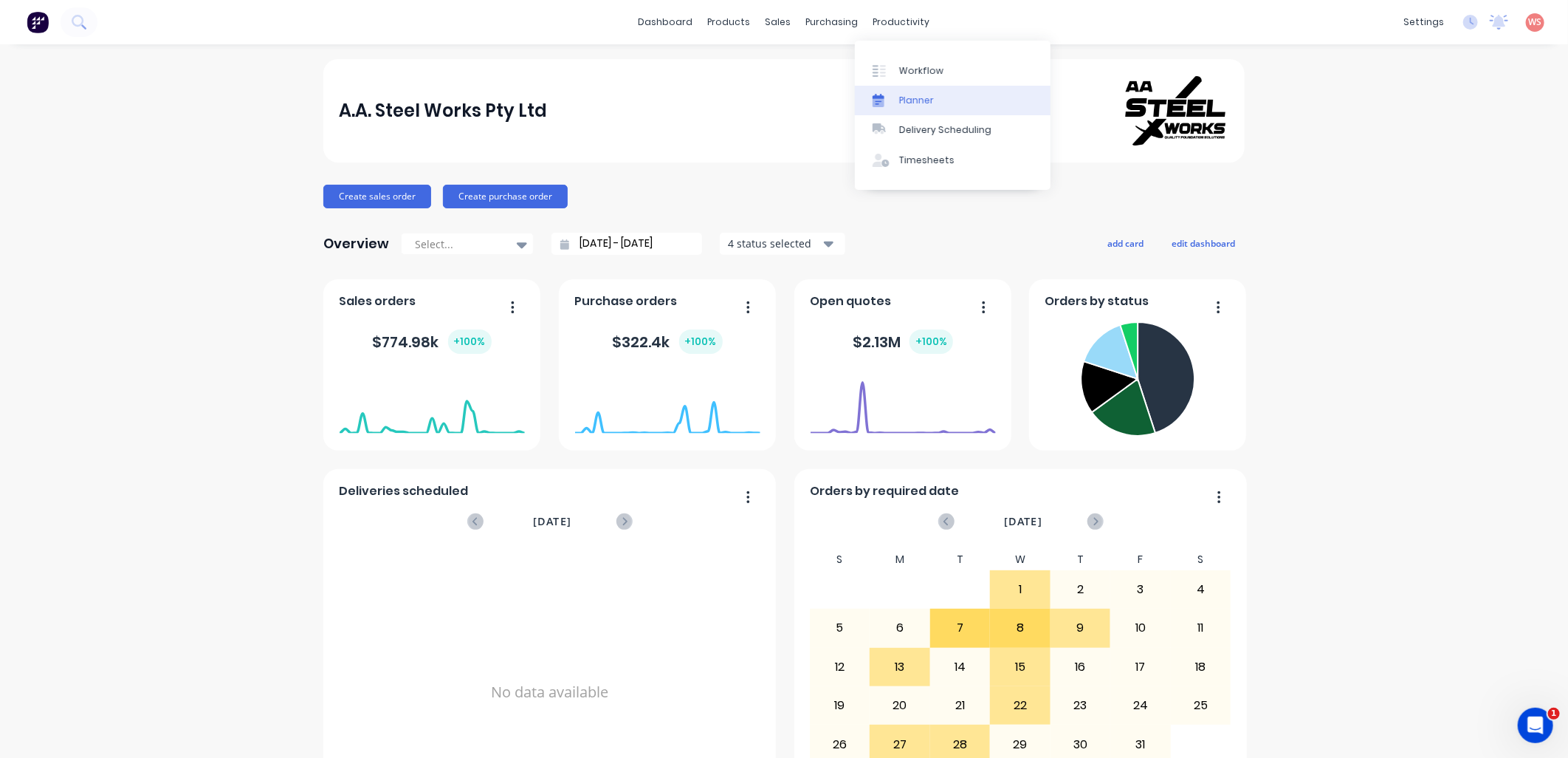
click at [904, 92] on link "Planner" at bounding box center [953, 100] width 196 height 30
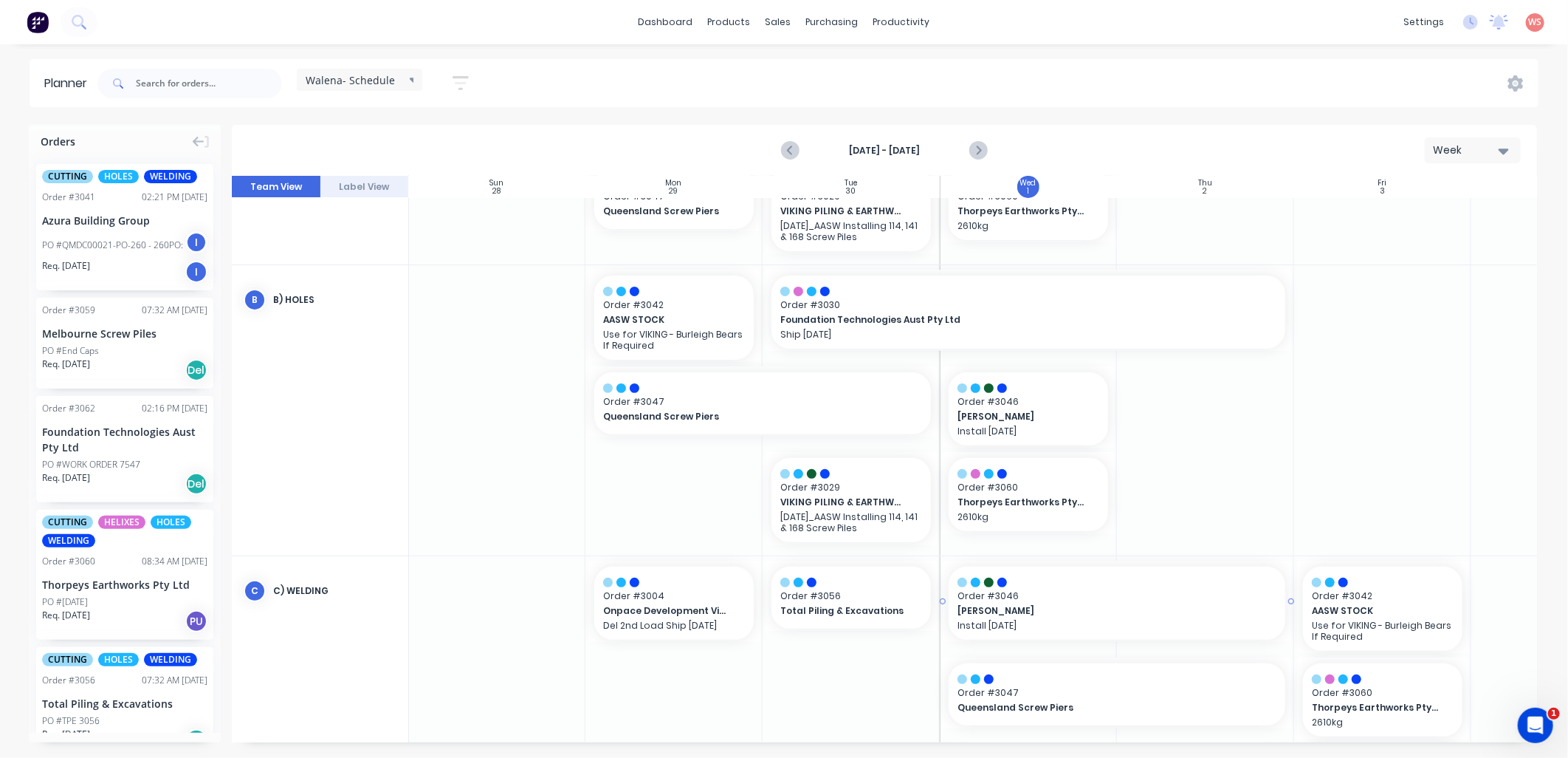
scroll to position [219, 1]
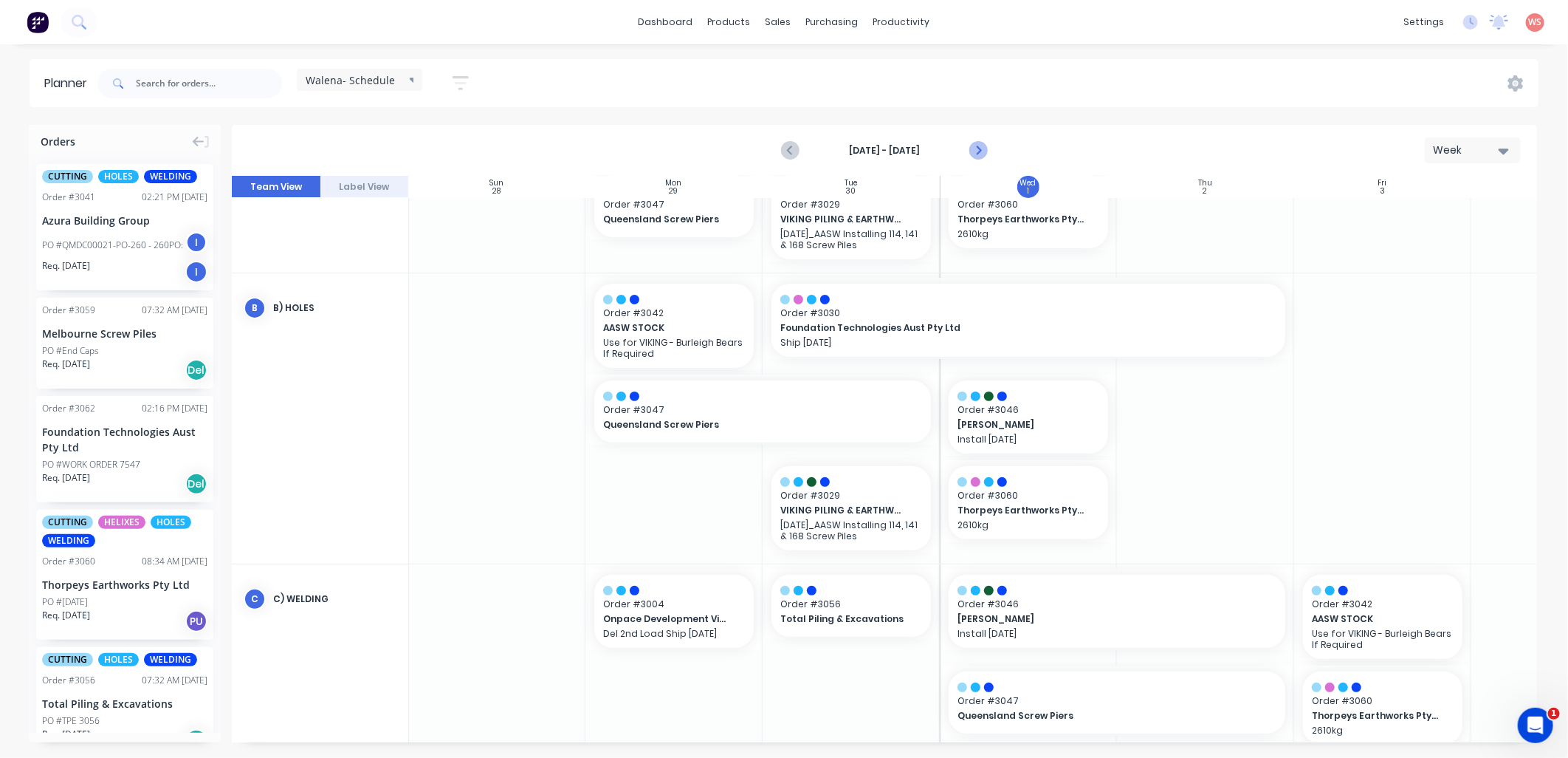
click at [973, 153] on icon "Next page" at bounding box center [977, 150] width 18 height 18
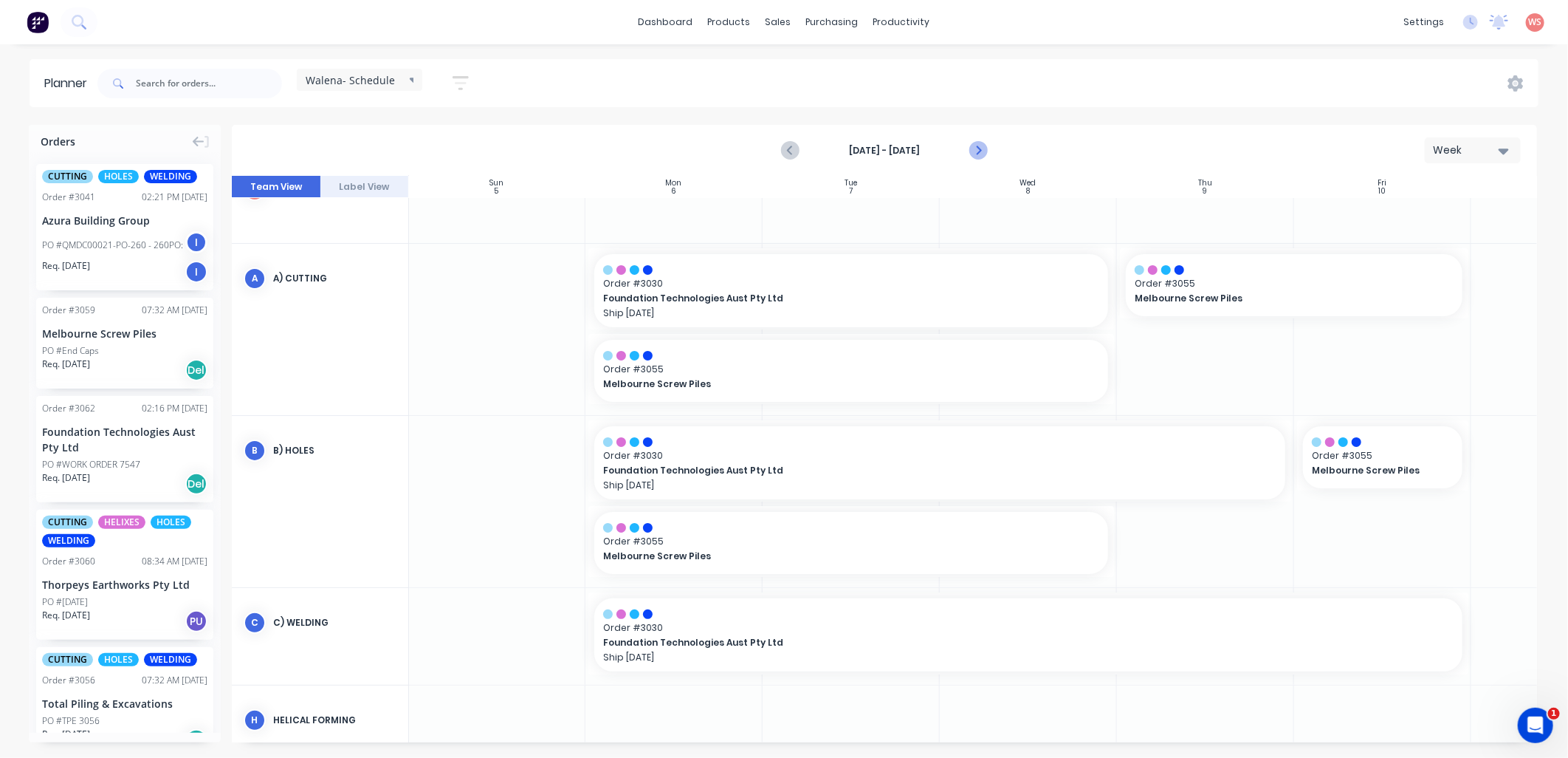
scroll to position [82, 1]
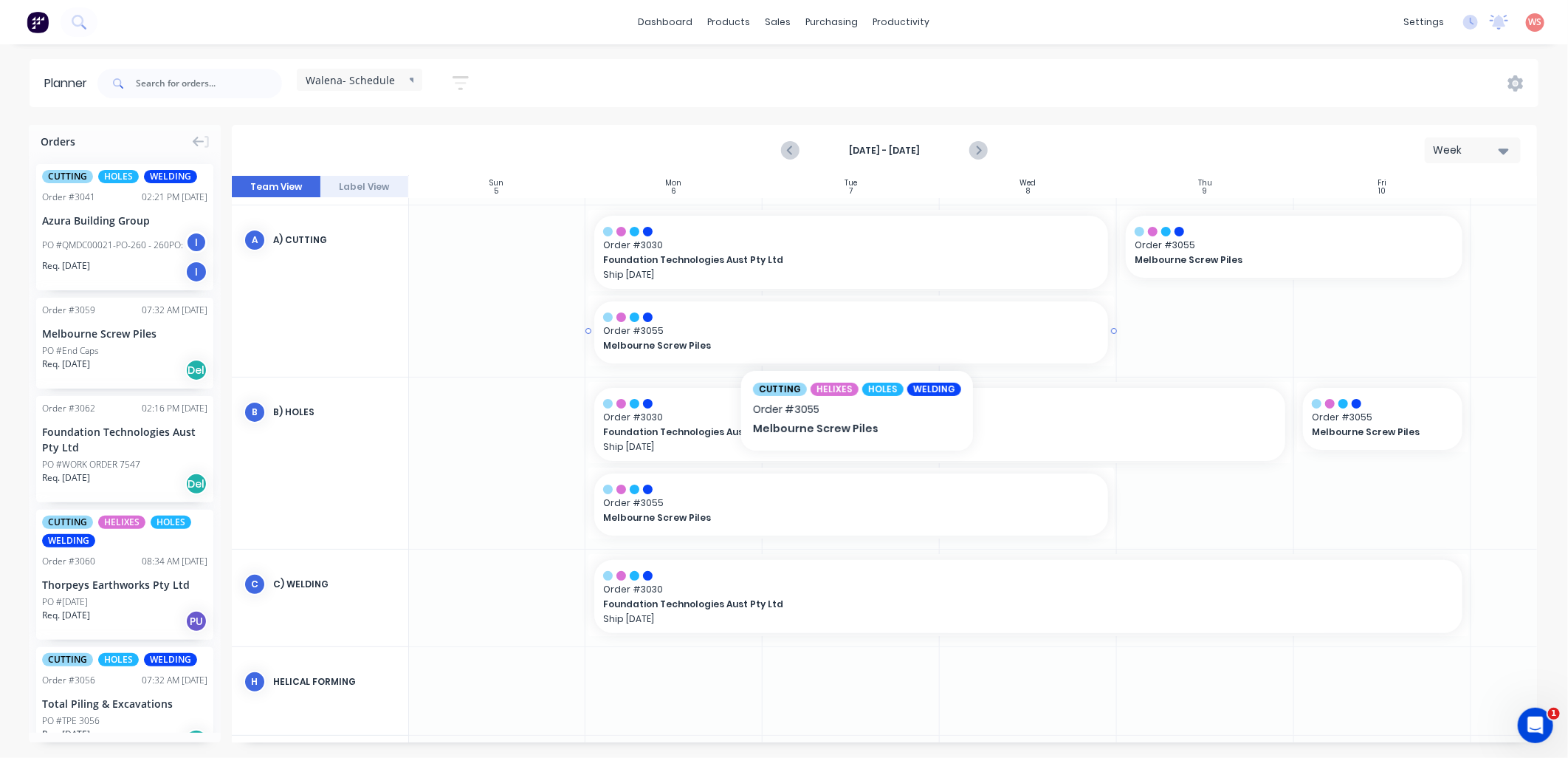
click at [780, 346] on span "Melbourne Screw Piles" at bounding box center [826, 345] width 447 height 13
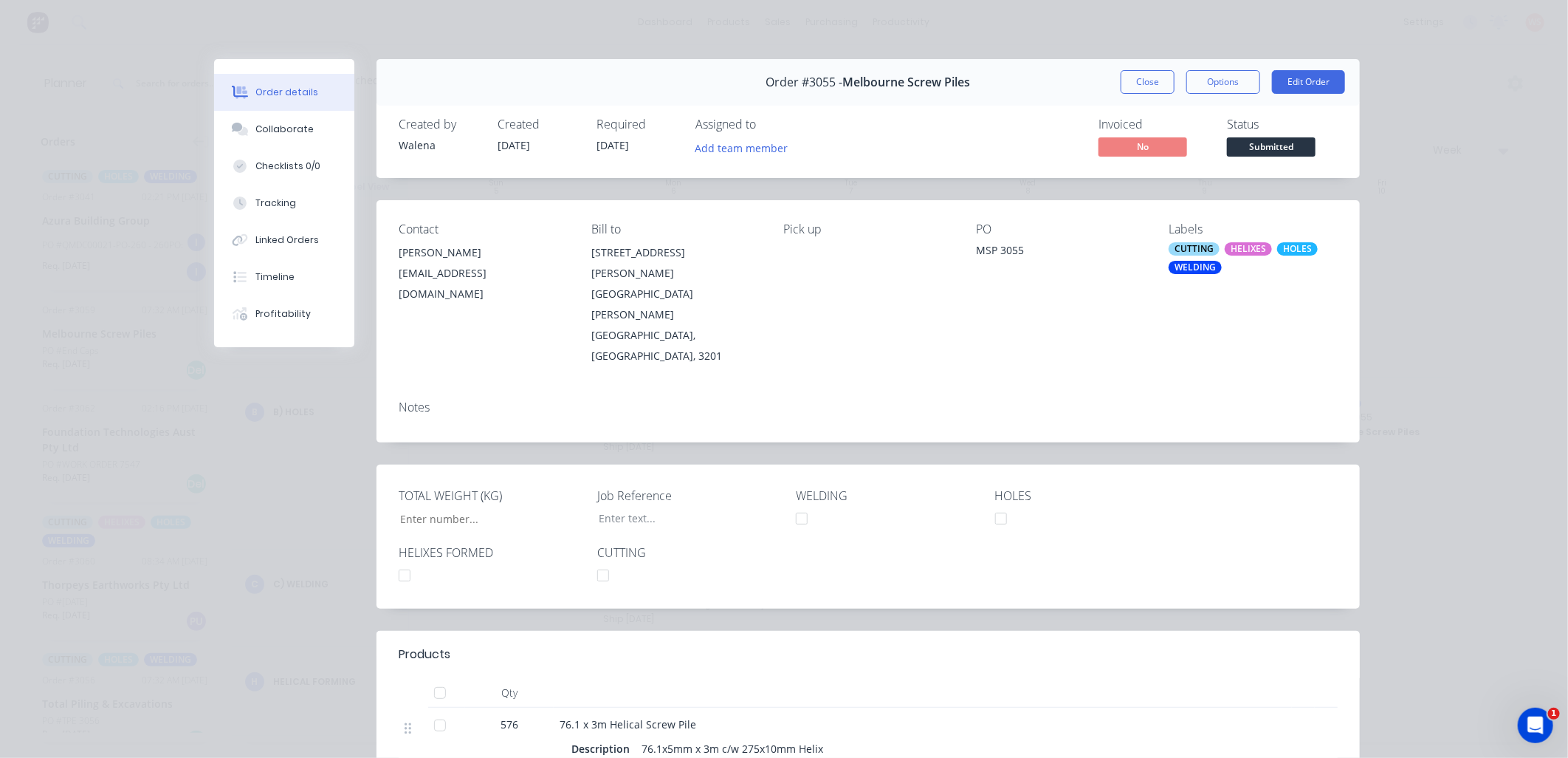
type input "32,700"
click at [1142, 72] on button "Close" at bounding box center [1148, 82] width 54 height 24
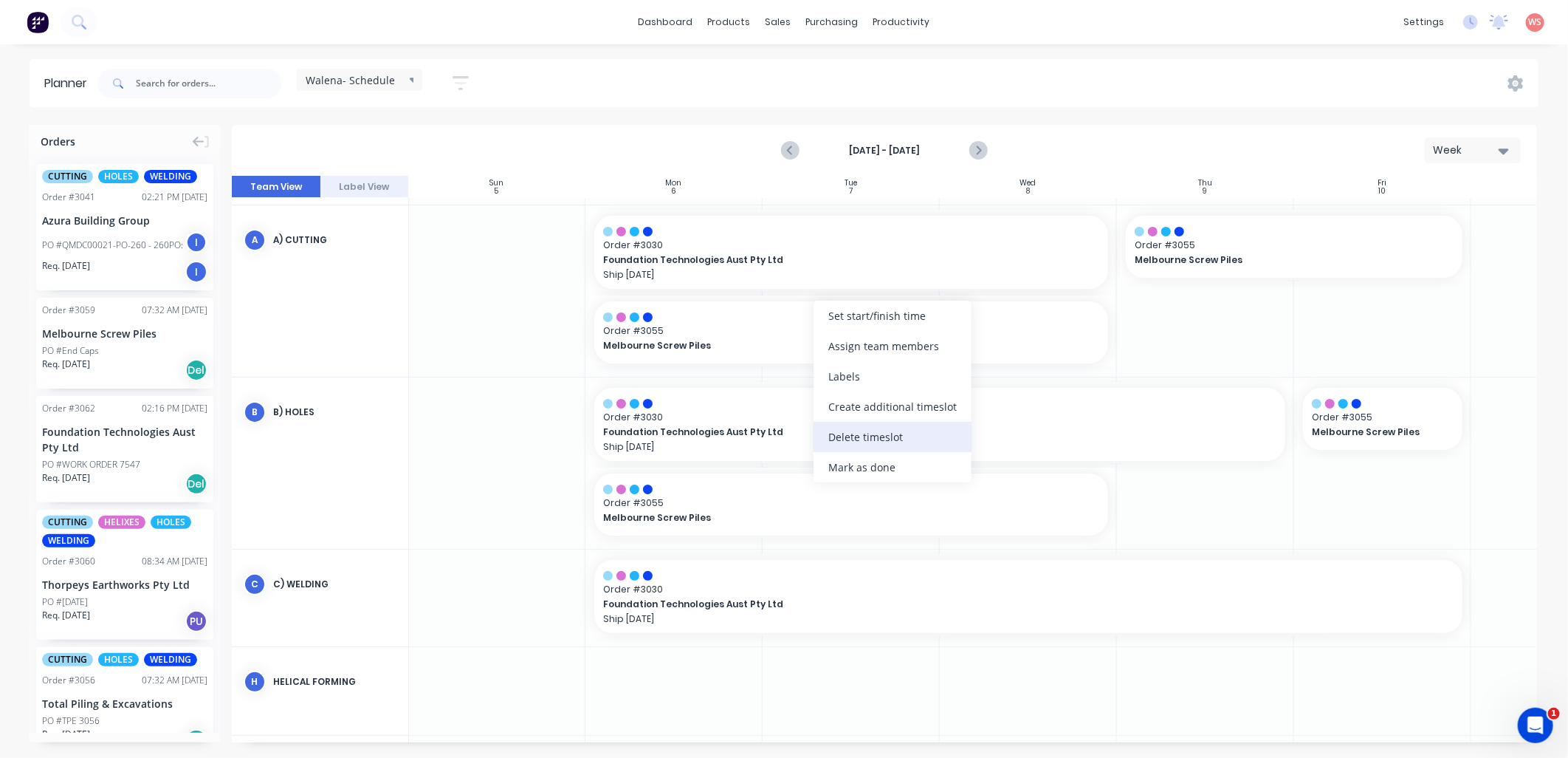
click at [845, 436] on div "Delete timeslot" at bounding box center [892, 437] width 158 height 30
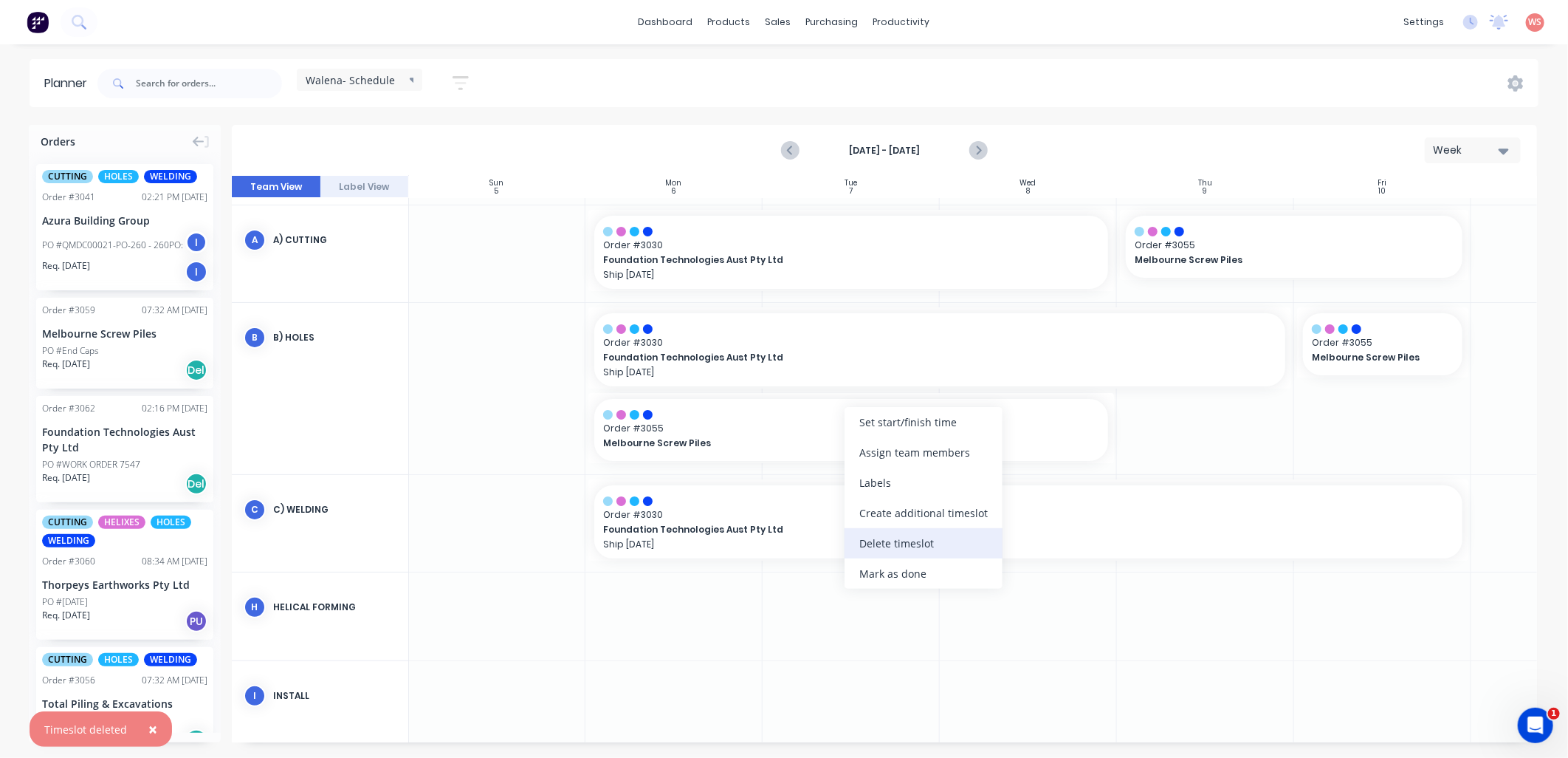
click at [887, 543] on div "Delete timeslot" at bounding box center [923, 543] width 158 height 30
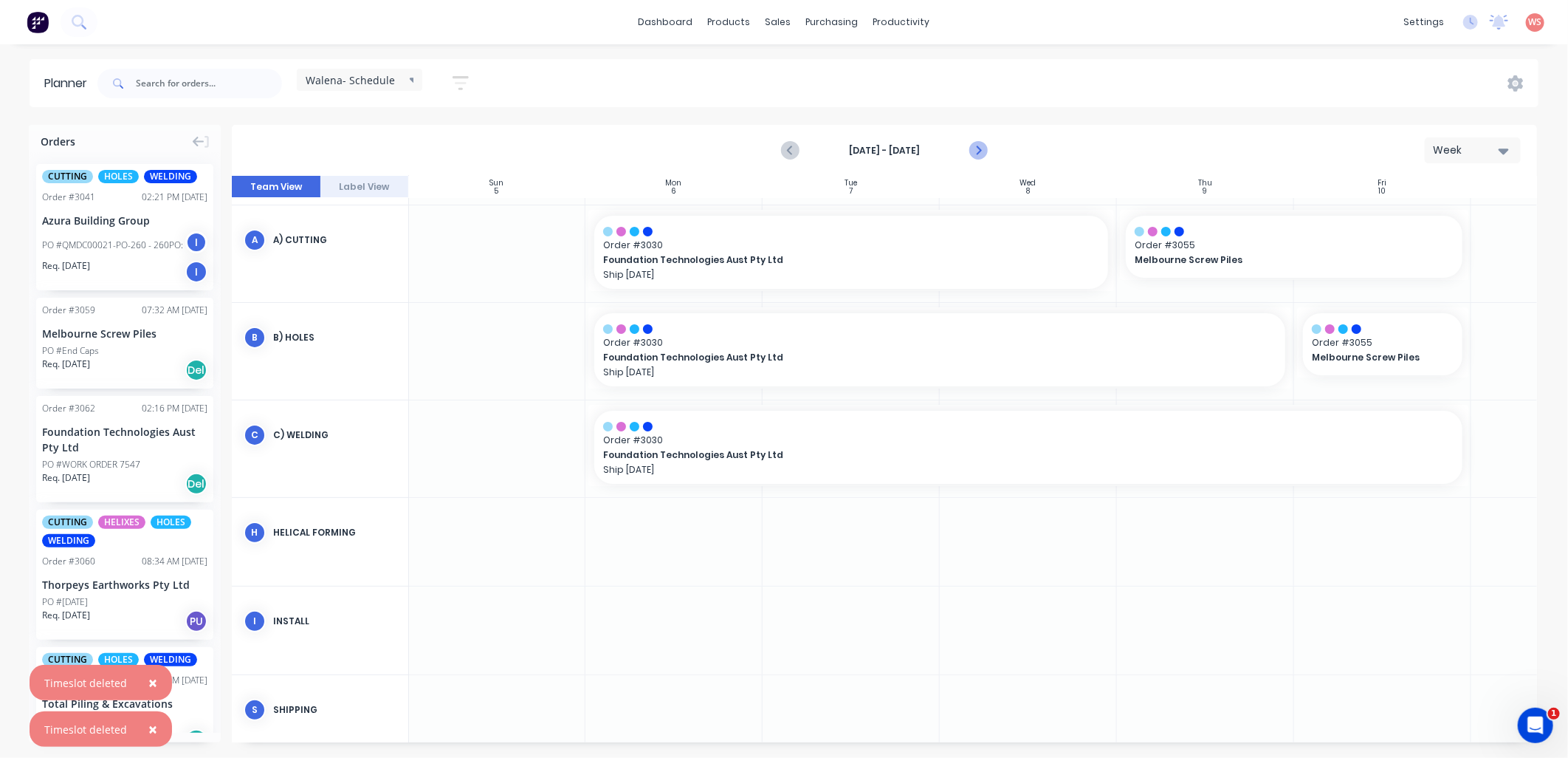
click at [979, 149] on icon "Next page" at bounding box center [978, 151] width 7 height 12
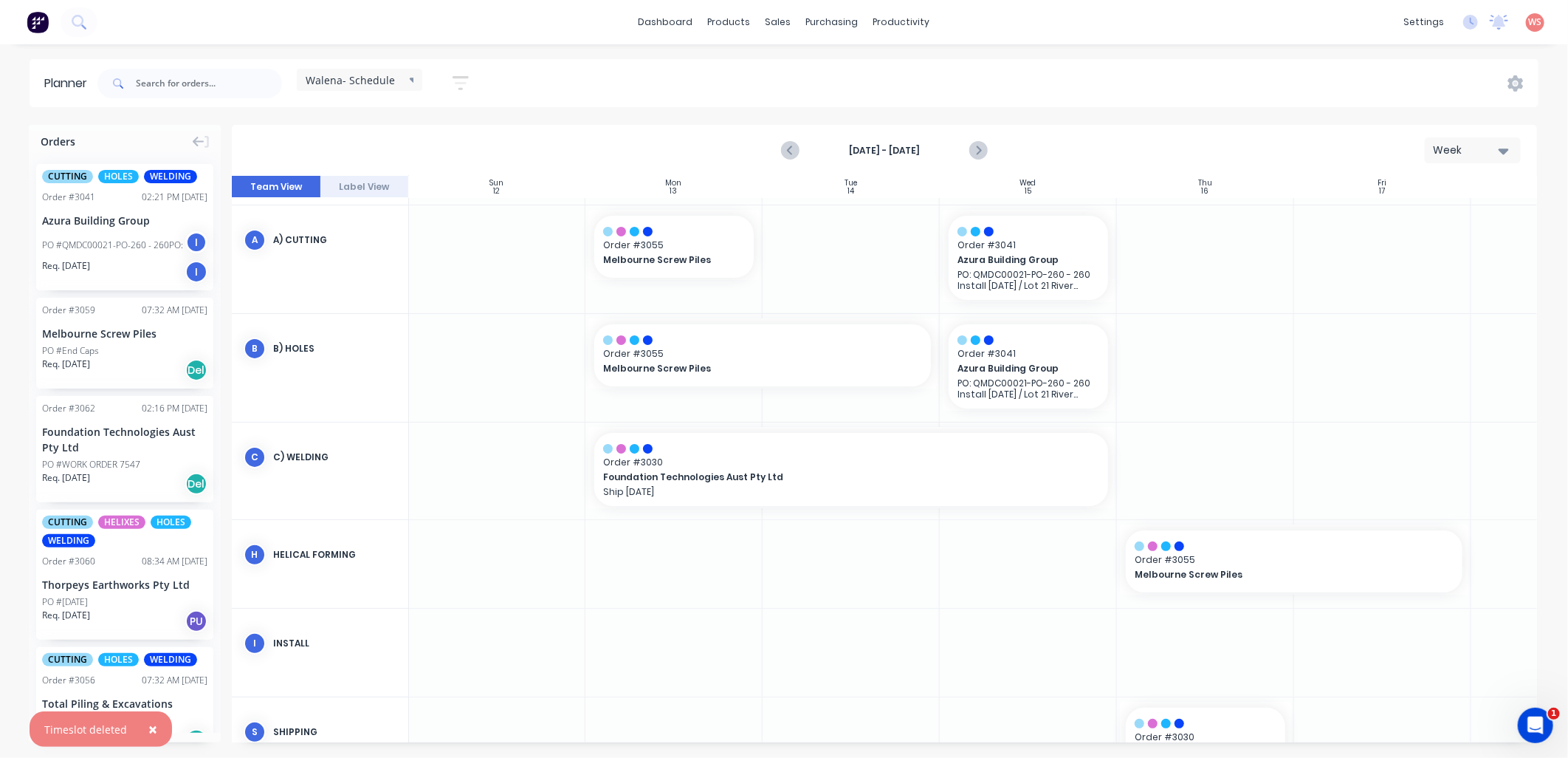
drag, startPoint x: 762, startPoint y: 245, endPoint x: 787, endPoint y: 250, distance: 25.5
drag, startPoint x: 759, startPoint y: 248, endPoint x: 840, endPoint y: 234, distance: 82.2
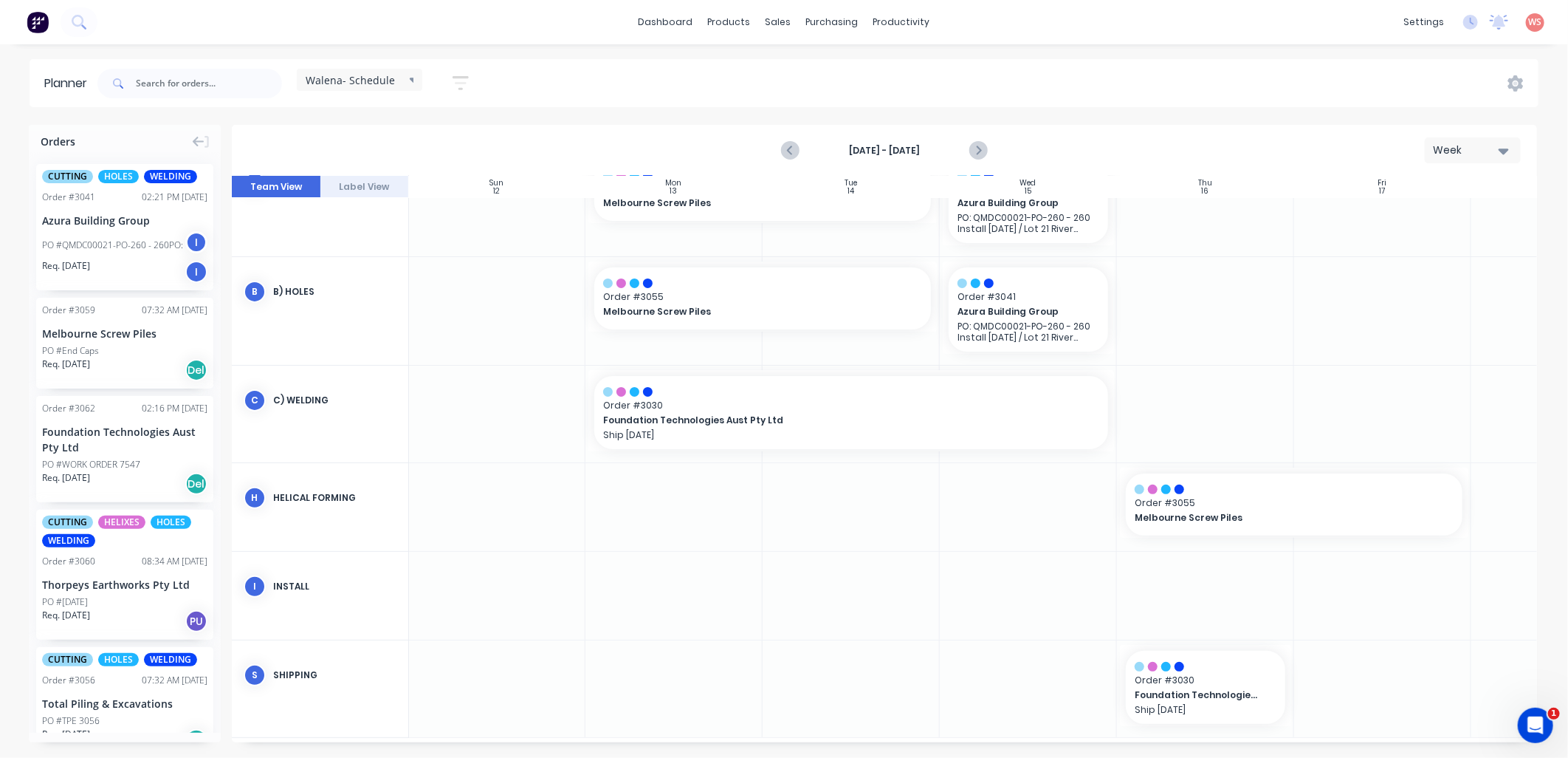
scroll to position [150, 1]
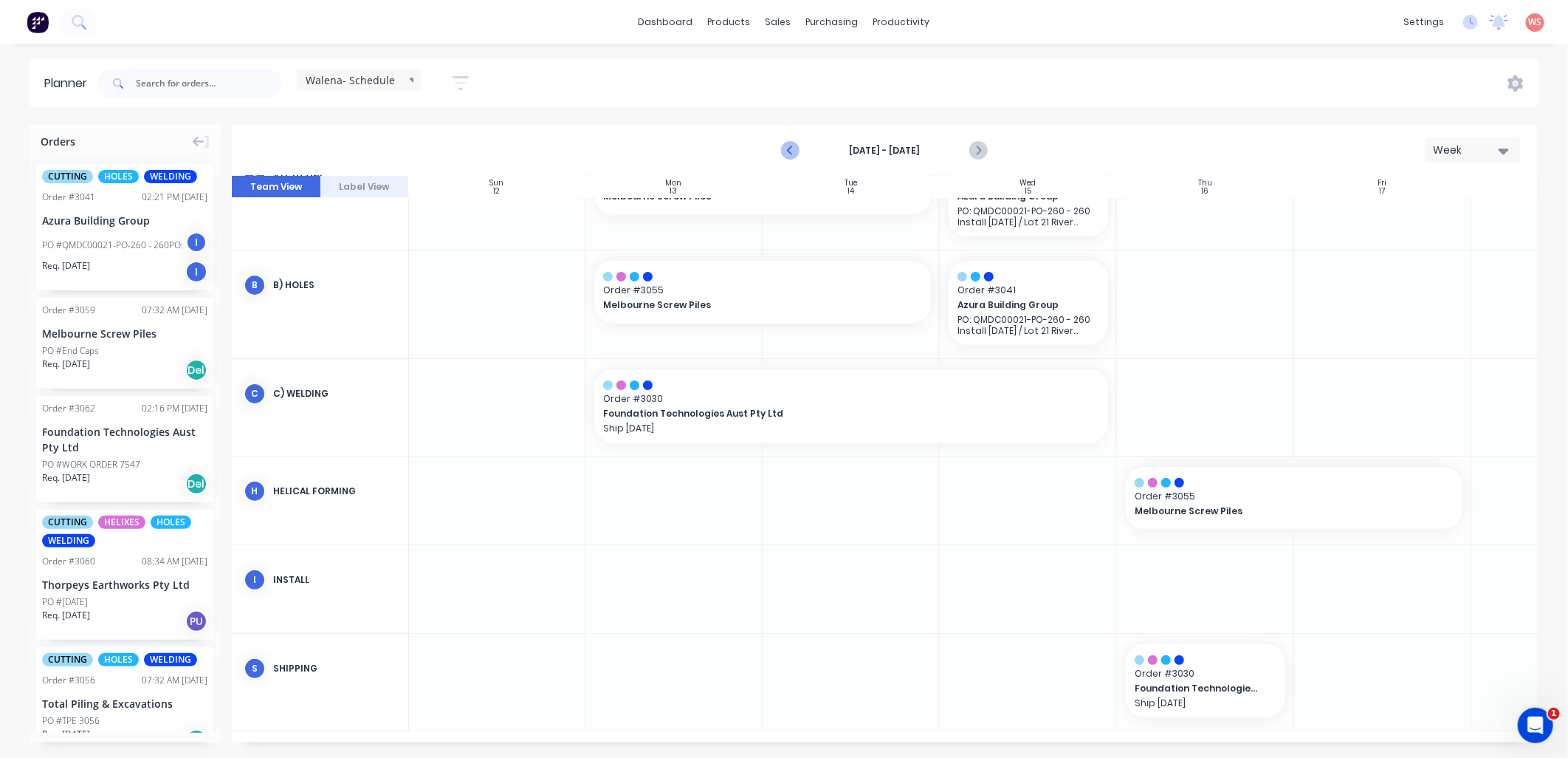
click at [790, 151] on icon "Previous page" at bounding box center [790, 150] width 18 height 18
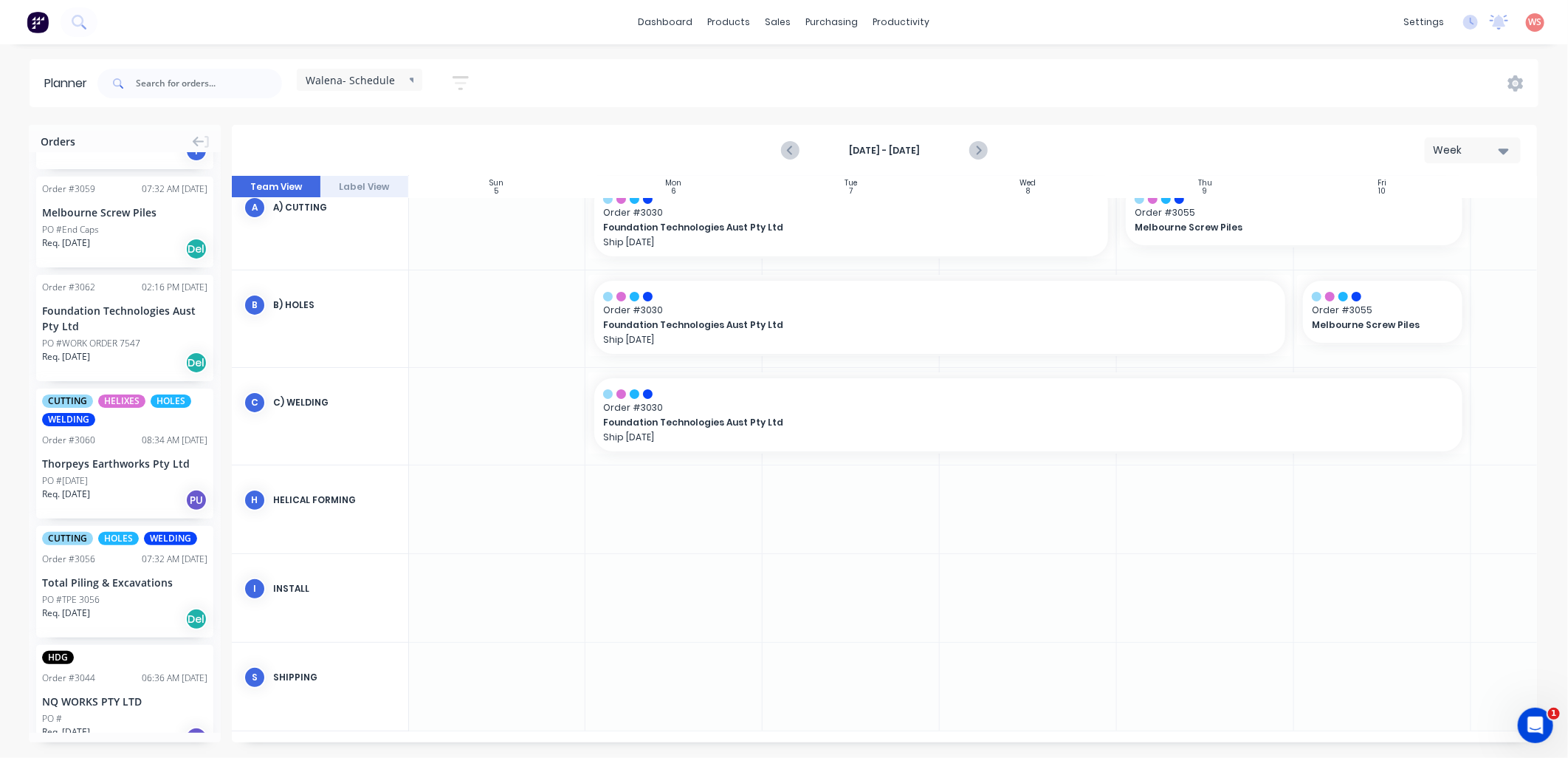
scroll to position [0, 0]
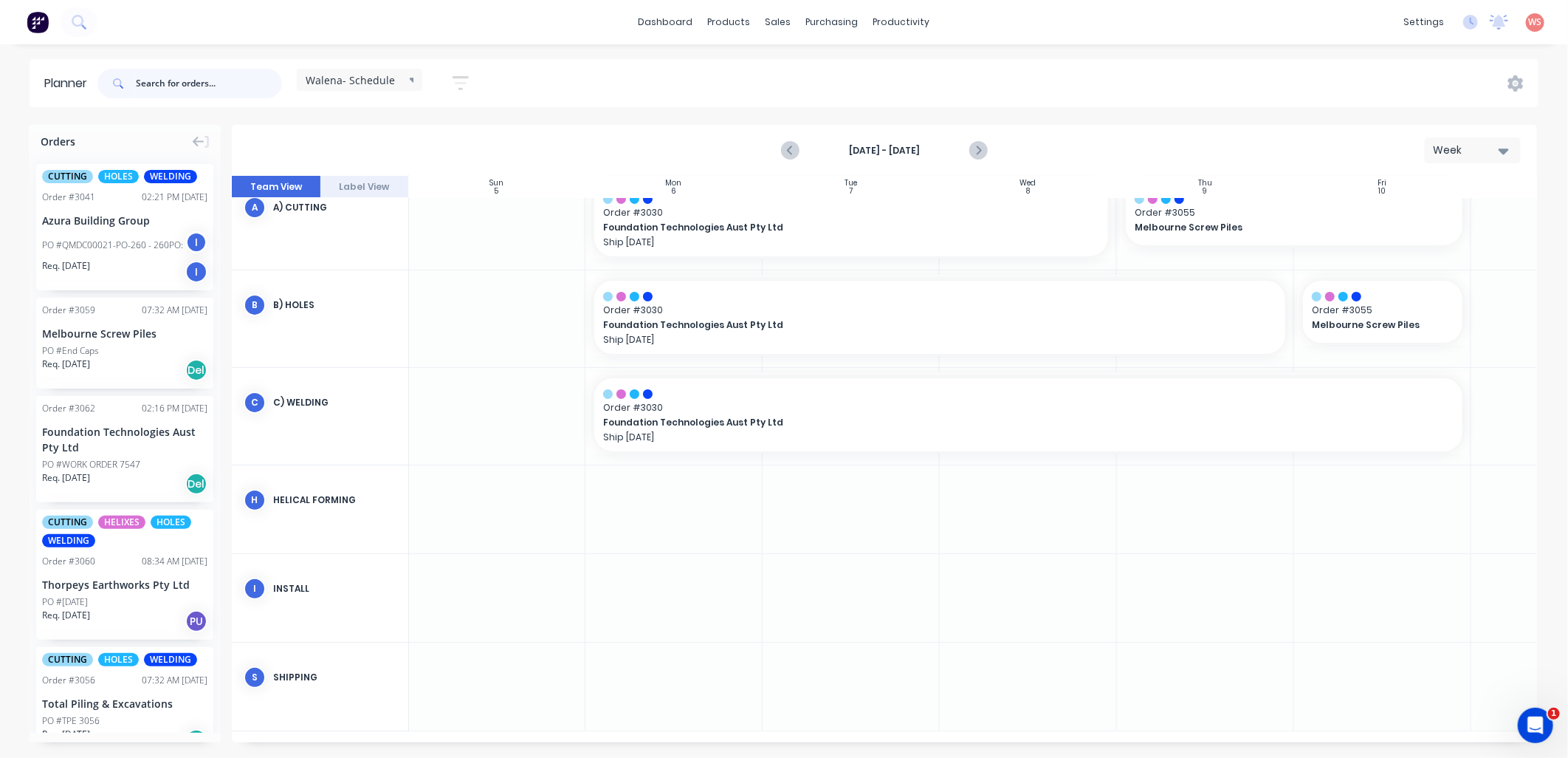
click at [162, 82] on input "text" at bounding box center [209, 83] width 146 height 30
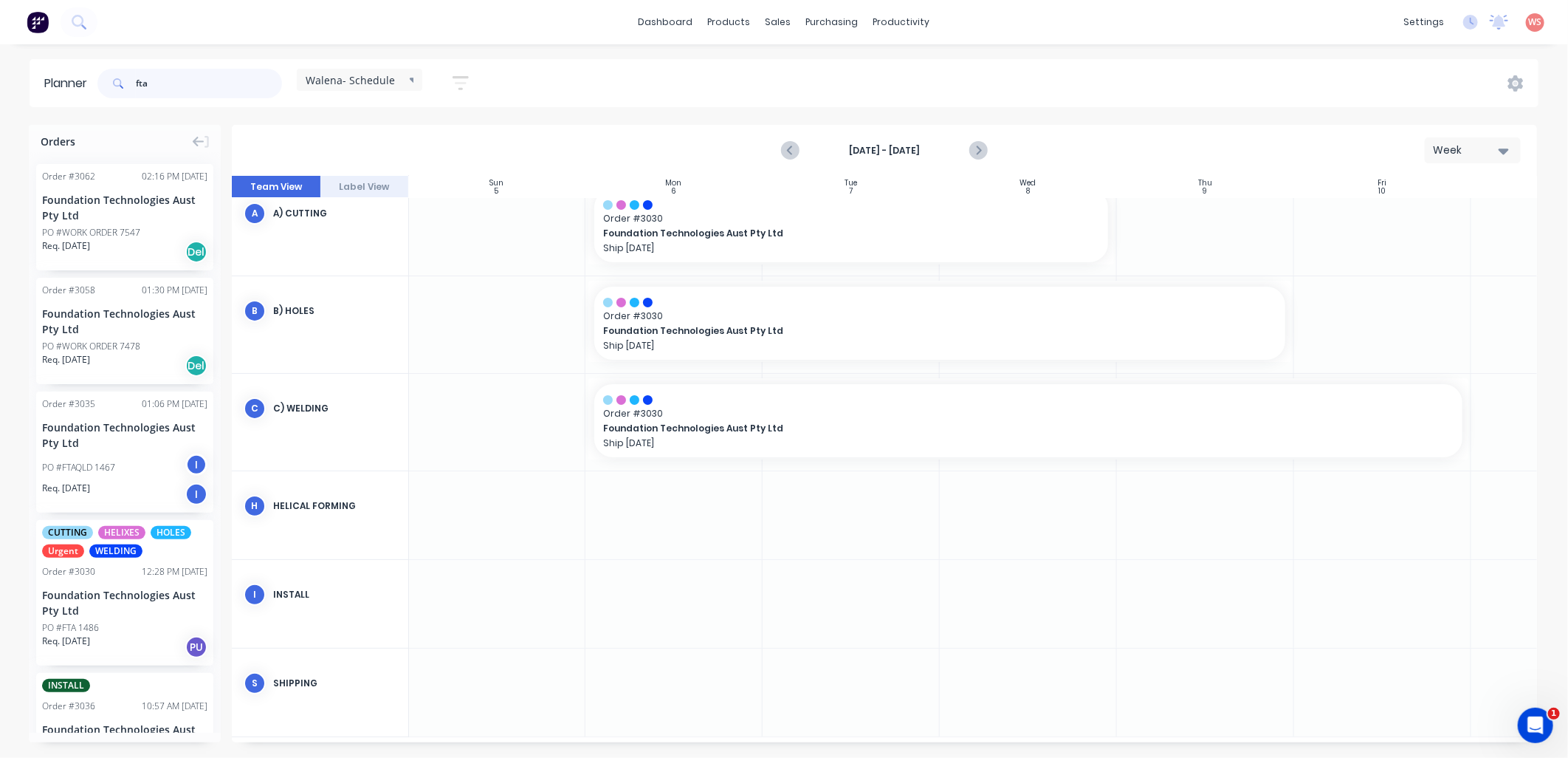
type input "fta"
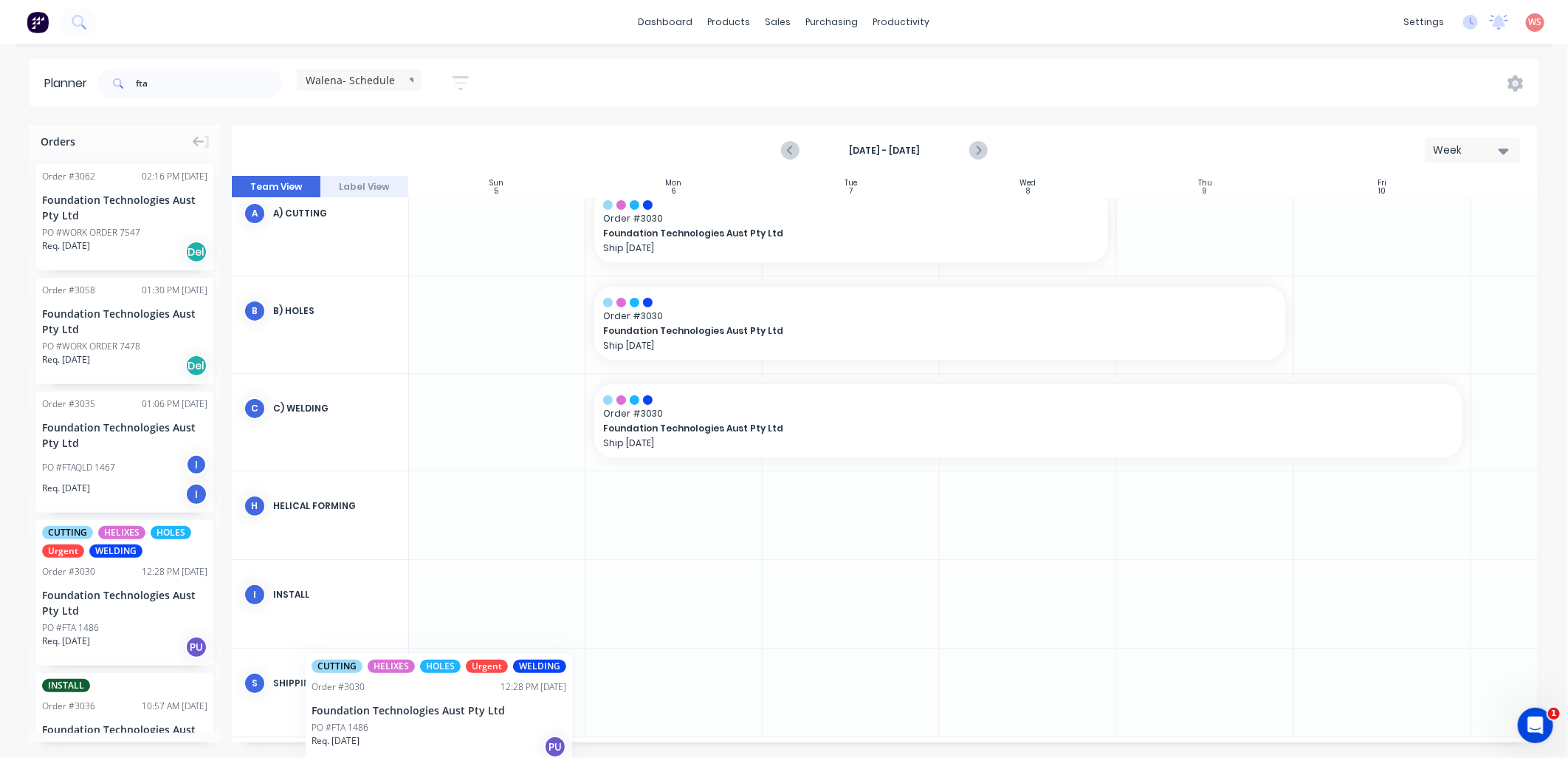
scroll to position [108, 0]
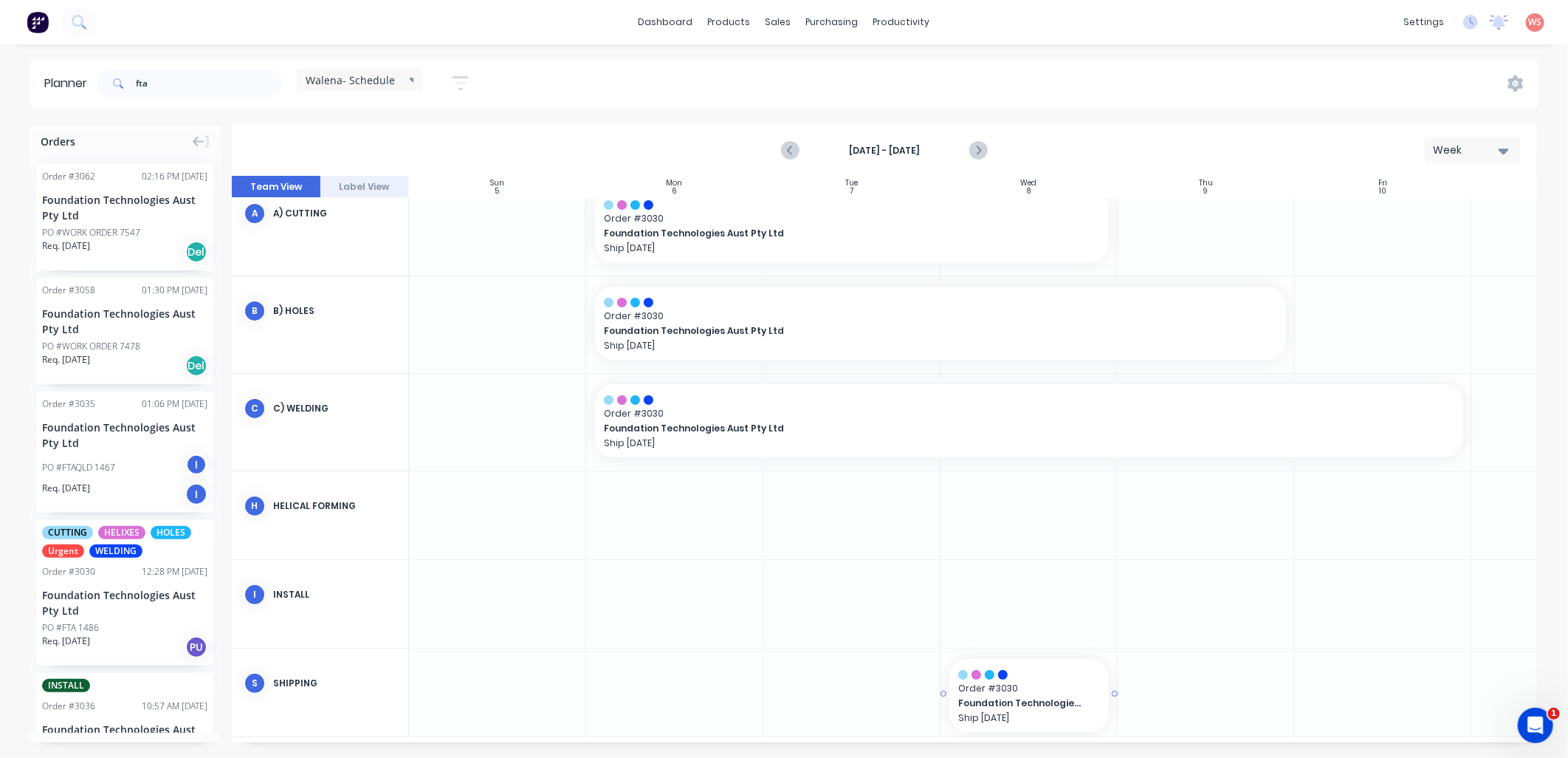
drag, startPoint x: 64, startPoint y: 603, endPoint x: 1019, endPoint y: 651, distance: 956.2
click at [1036, 688] on div "Delete timeslot" at bounding box center [1062, 683] width 158 height 30
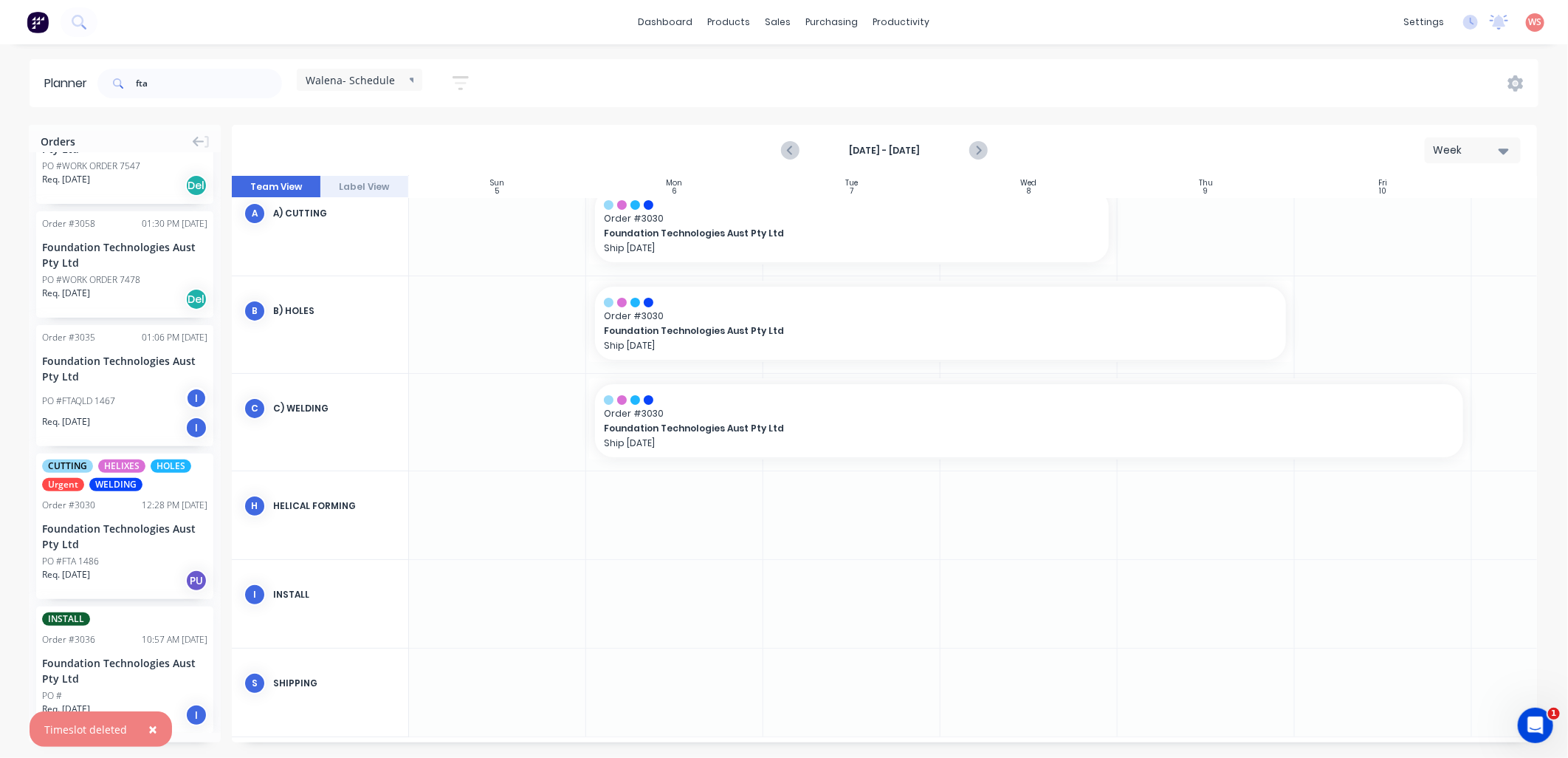
scroll to position [109, 0]
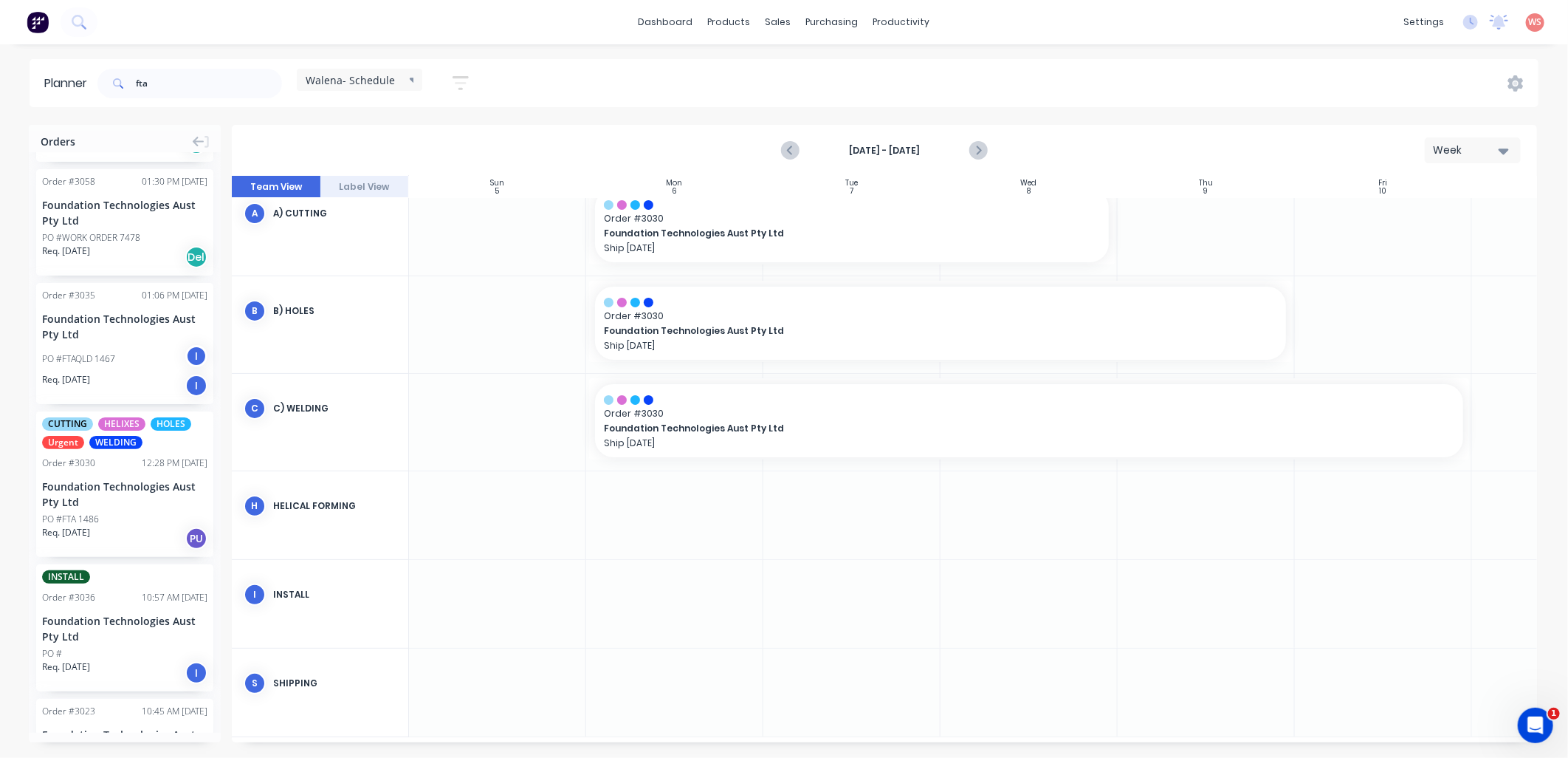
click at [93, 313] on div "Foundation Technologies Aust Pty Ltd" at bounding box center [124, 326] width 165 height 31
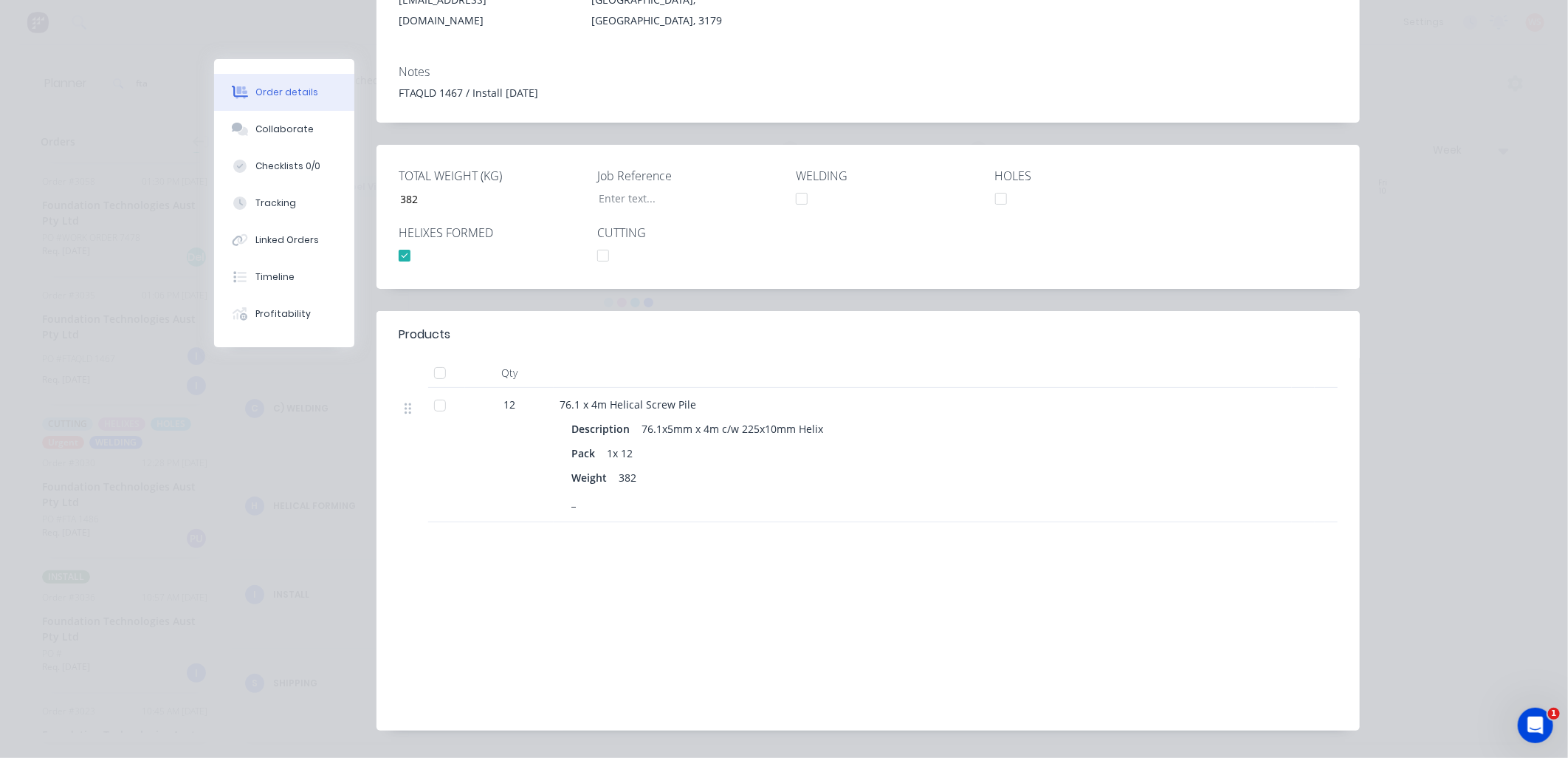
scroll to position [0, 0]
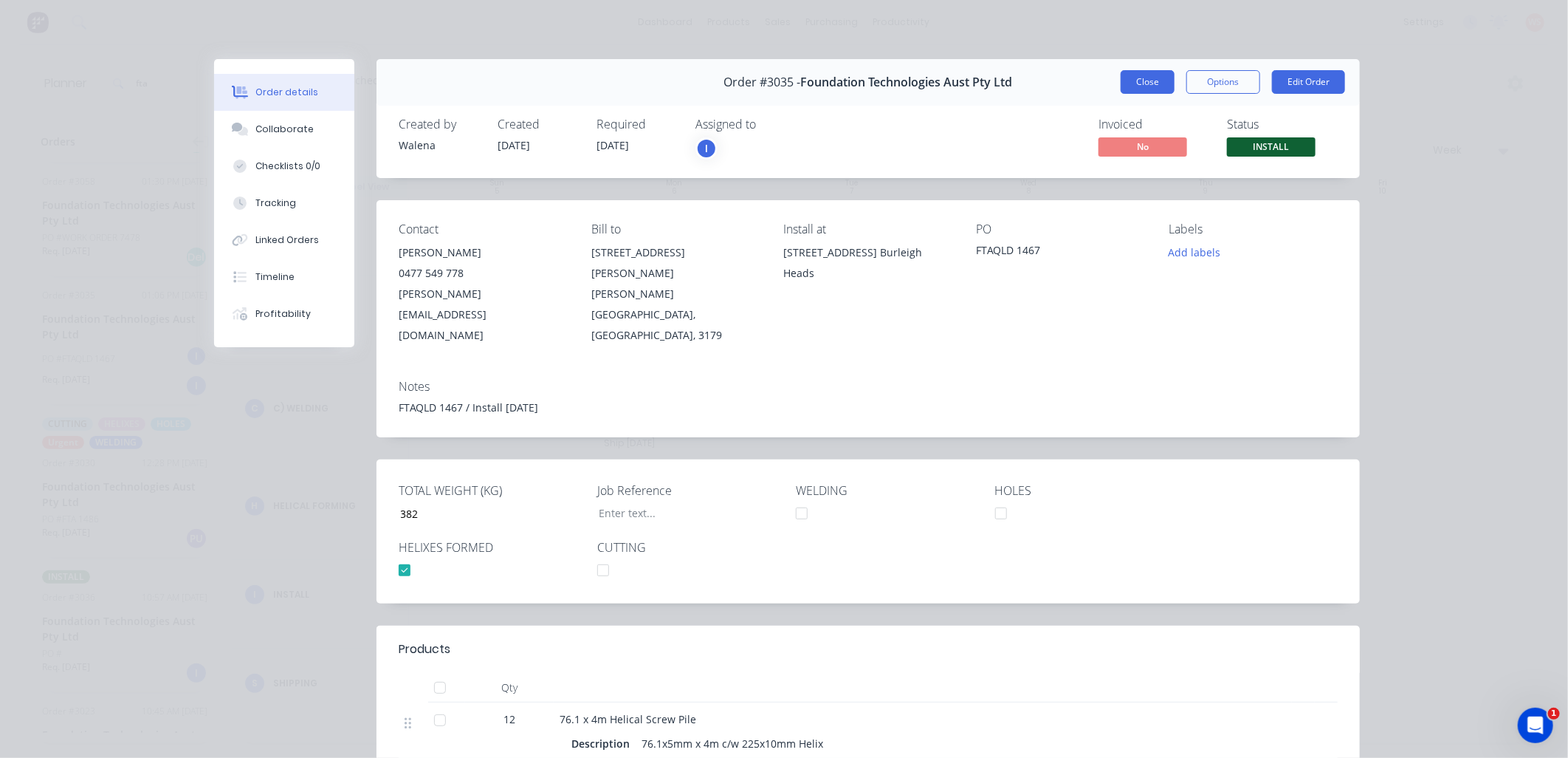
click at [1135, 77] on button "Close" at bounding box center [1148, 82] width 54 height 24
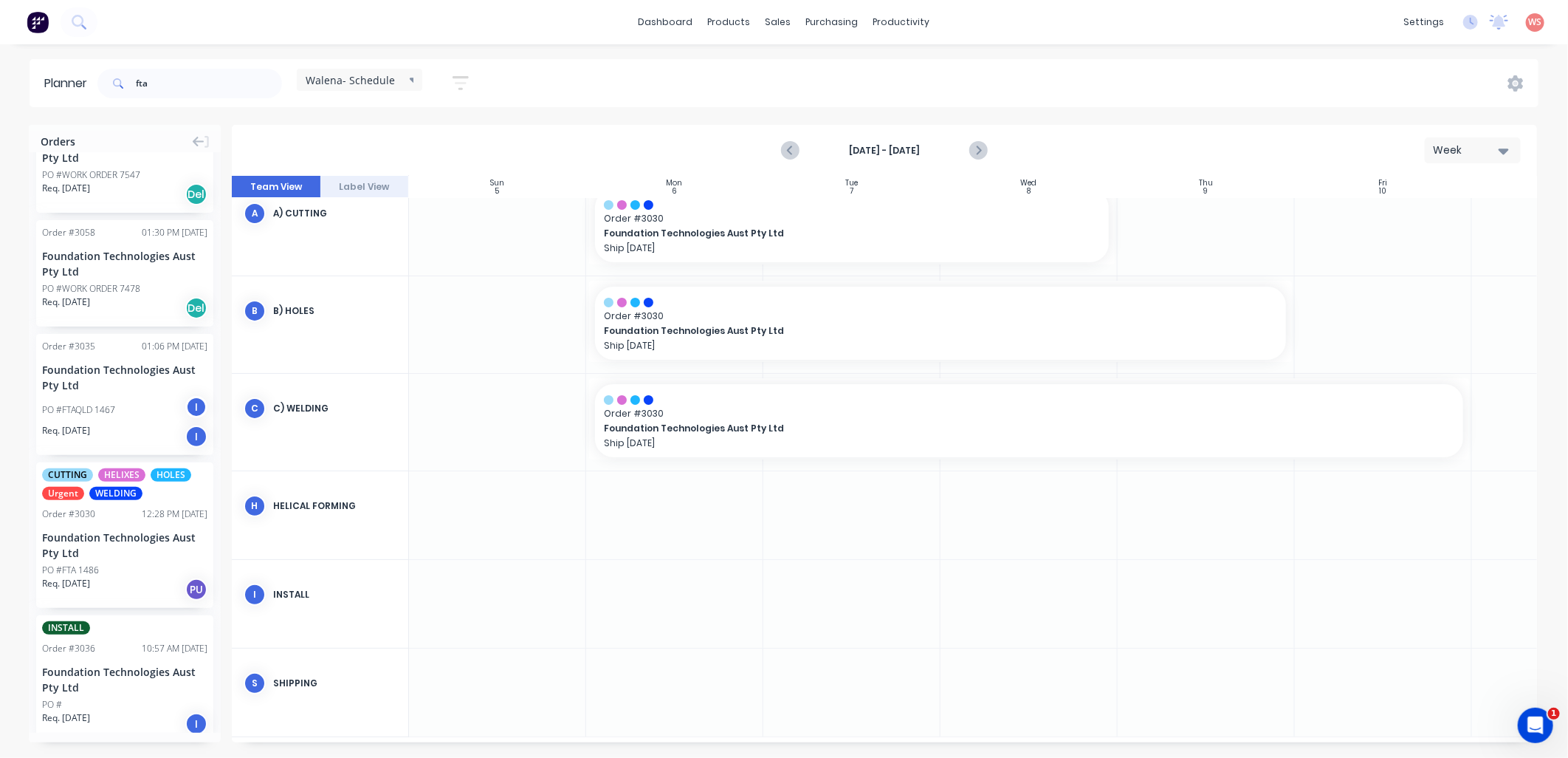
scroll to position [20, 0]
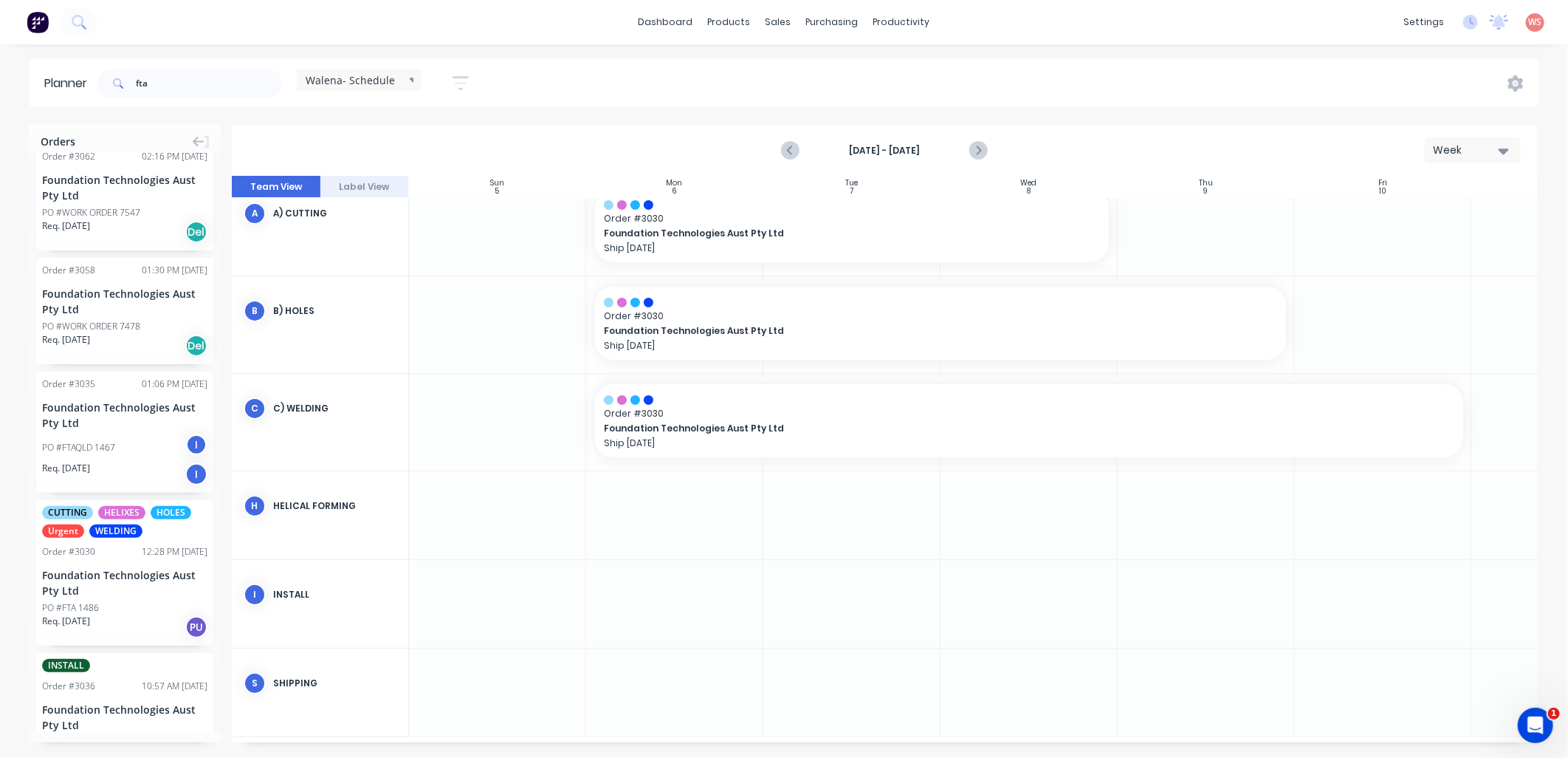
click at [90, 405] on div "Foundation Technologies Aust Pty Ltd" at bounding box center [124, 415] width 165 height 31
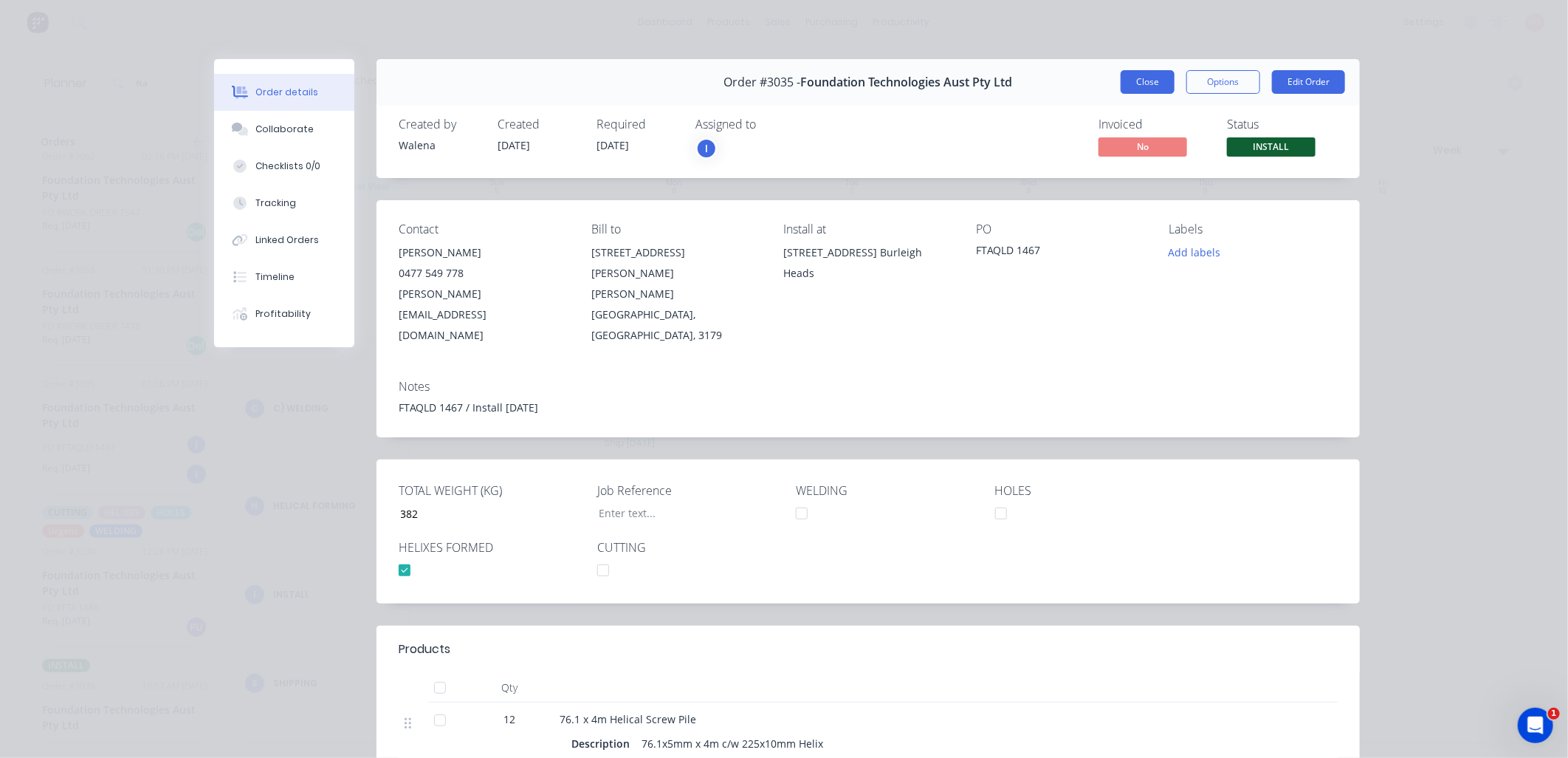
click at [1134, 85] on button "Close" at bounding box center [1148, 82] width 54 height 24
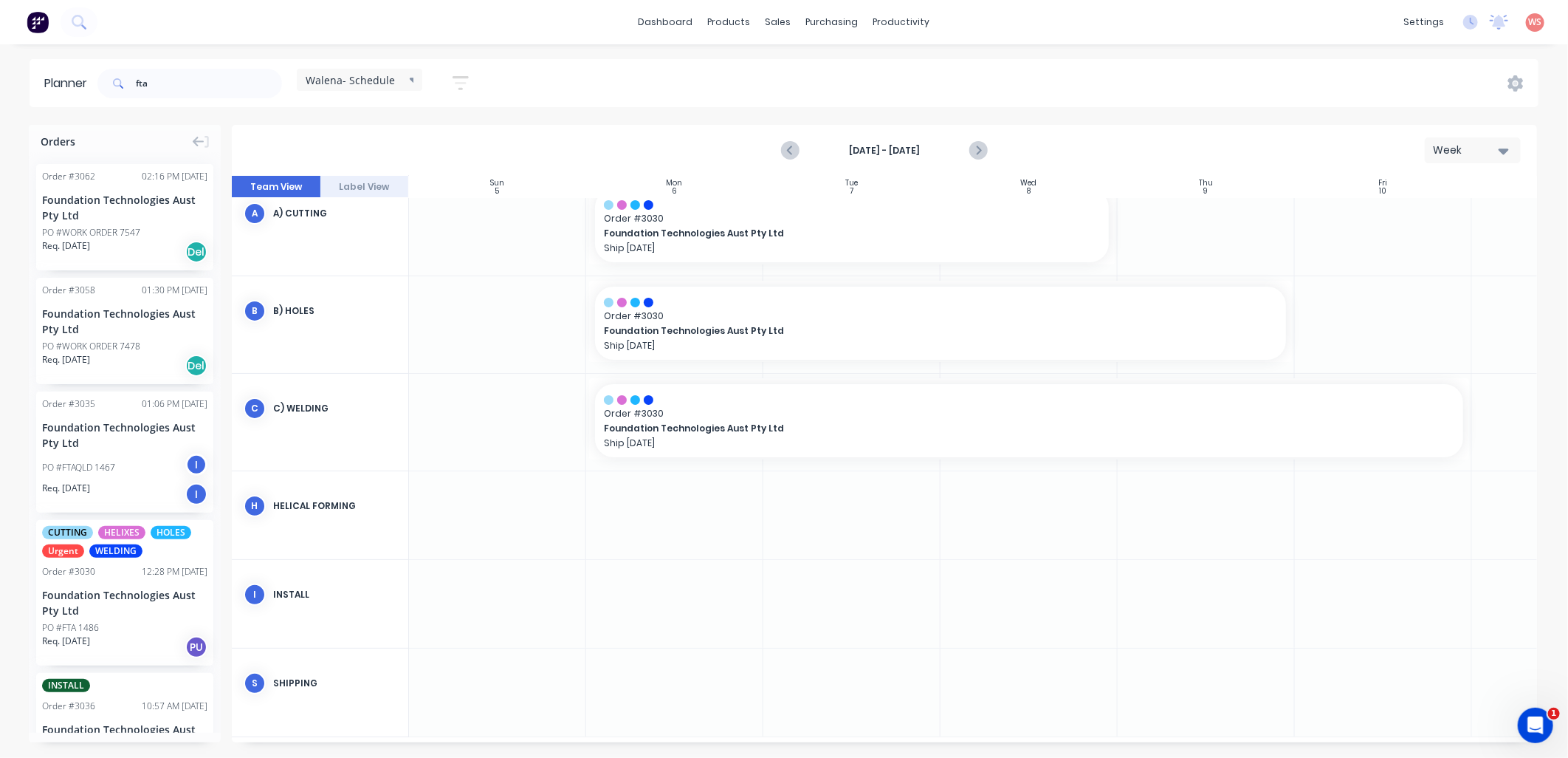
scroll to position [109, 0]
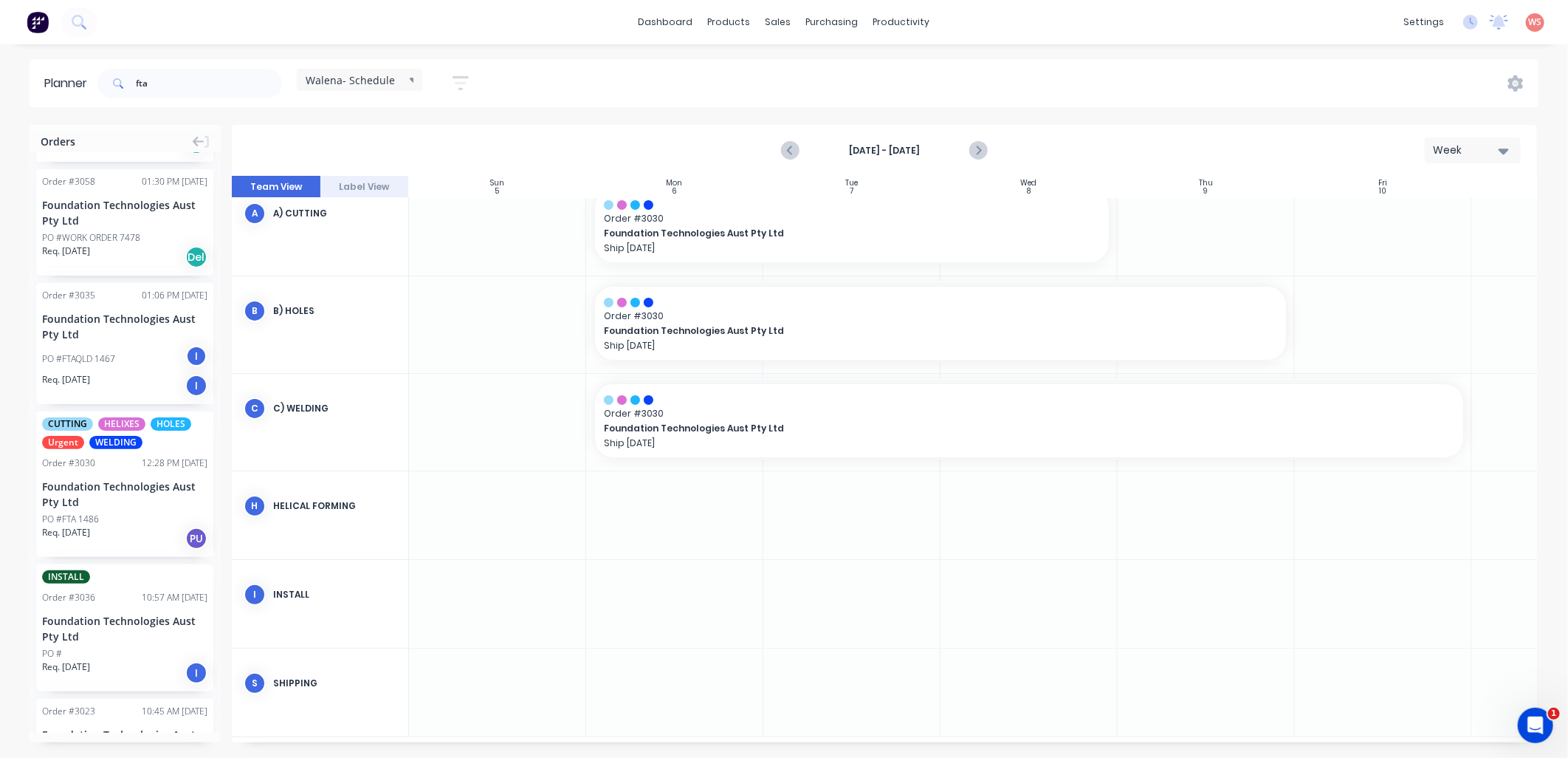
click at [110, 456] on div "Order # 3030 12:28 PM 22/09/25" at bounding box center [124, 462] width 165 height 13
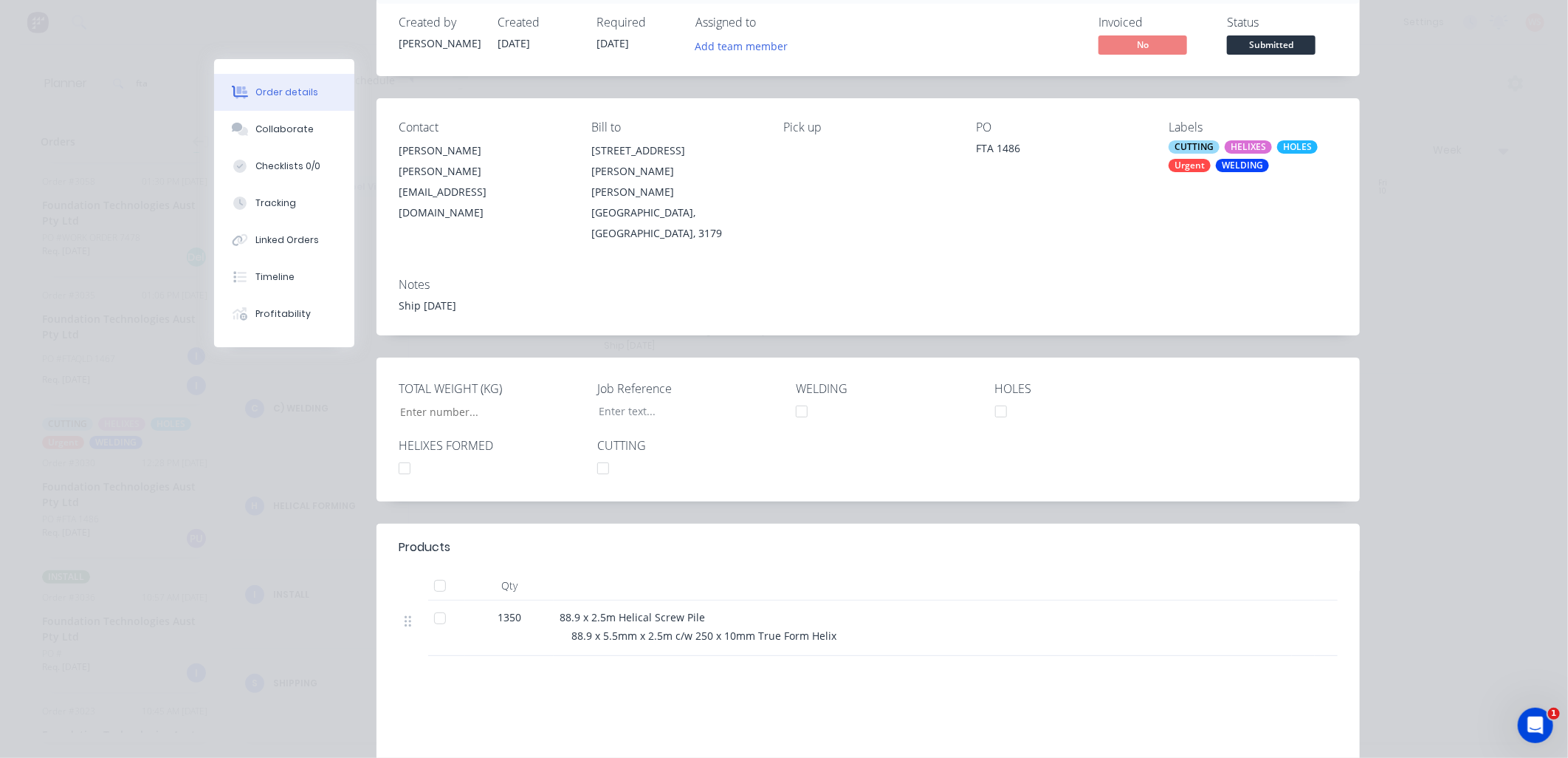
scroll to position [0, 0]
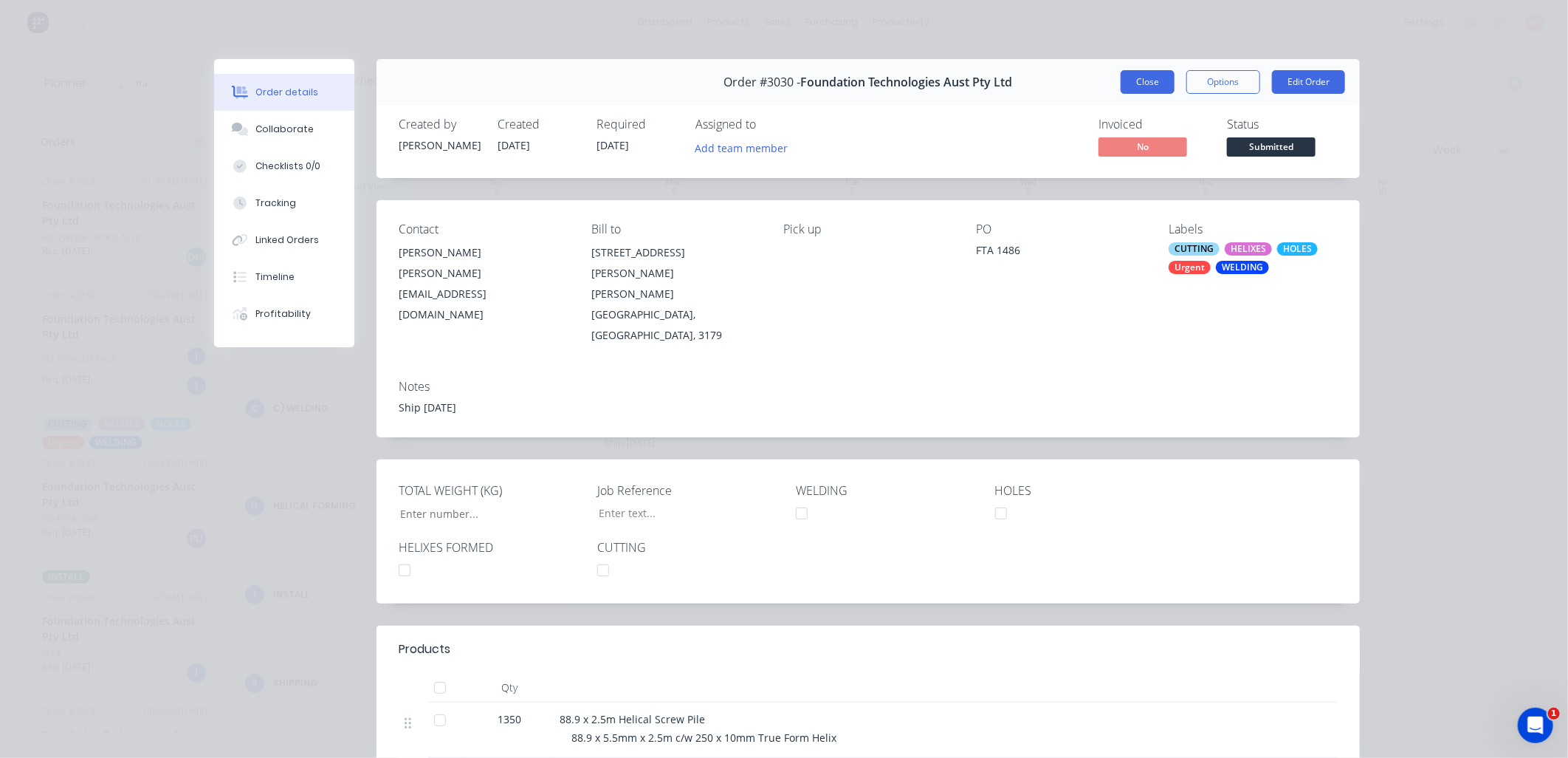
click at [1141, 82] on button "Close" at bounding box center [1148, 82] width 54 height 24
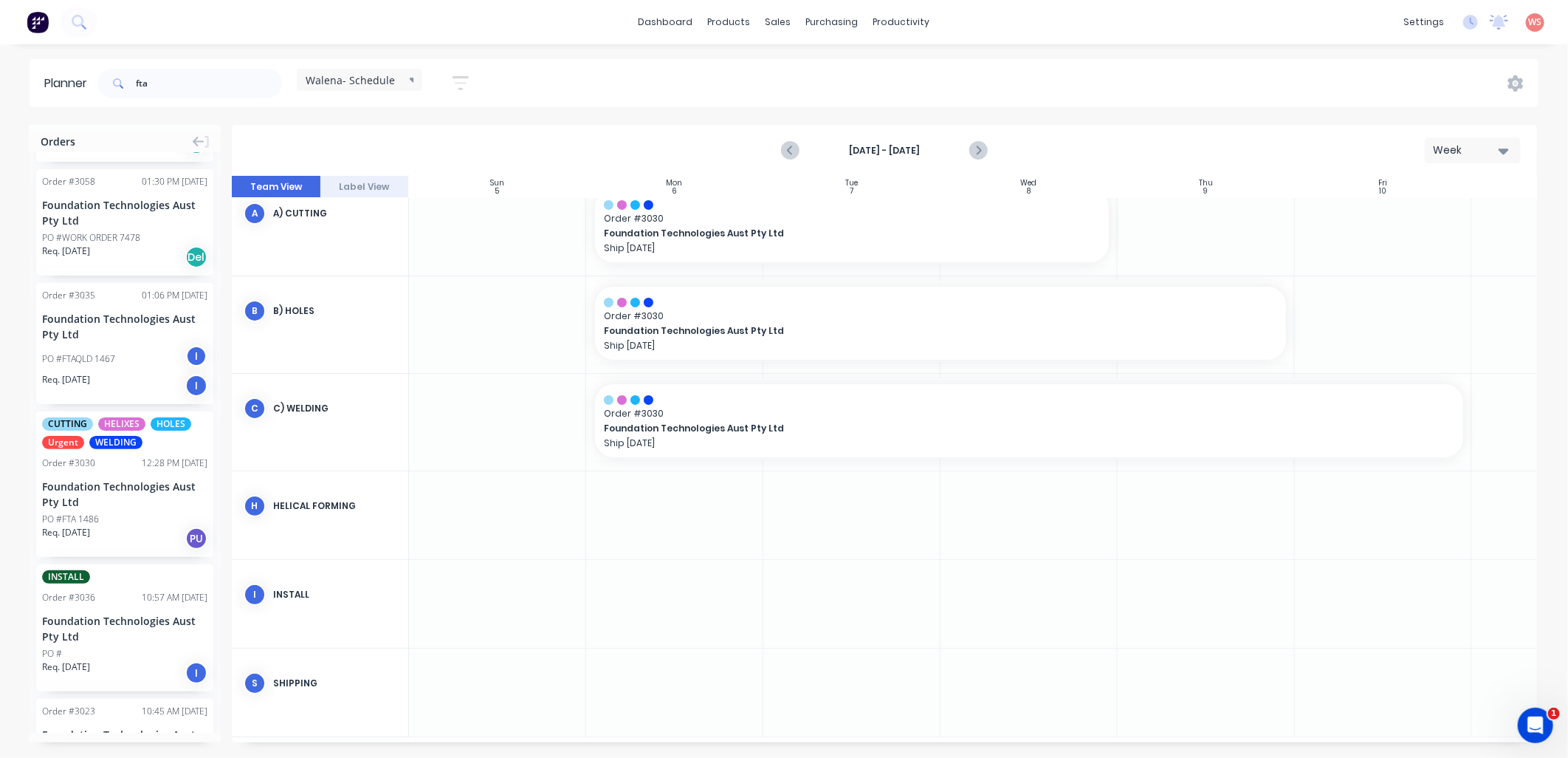
scroll to position [219, 0]
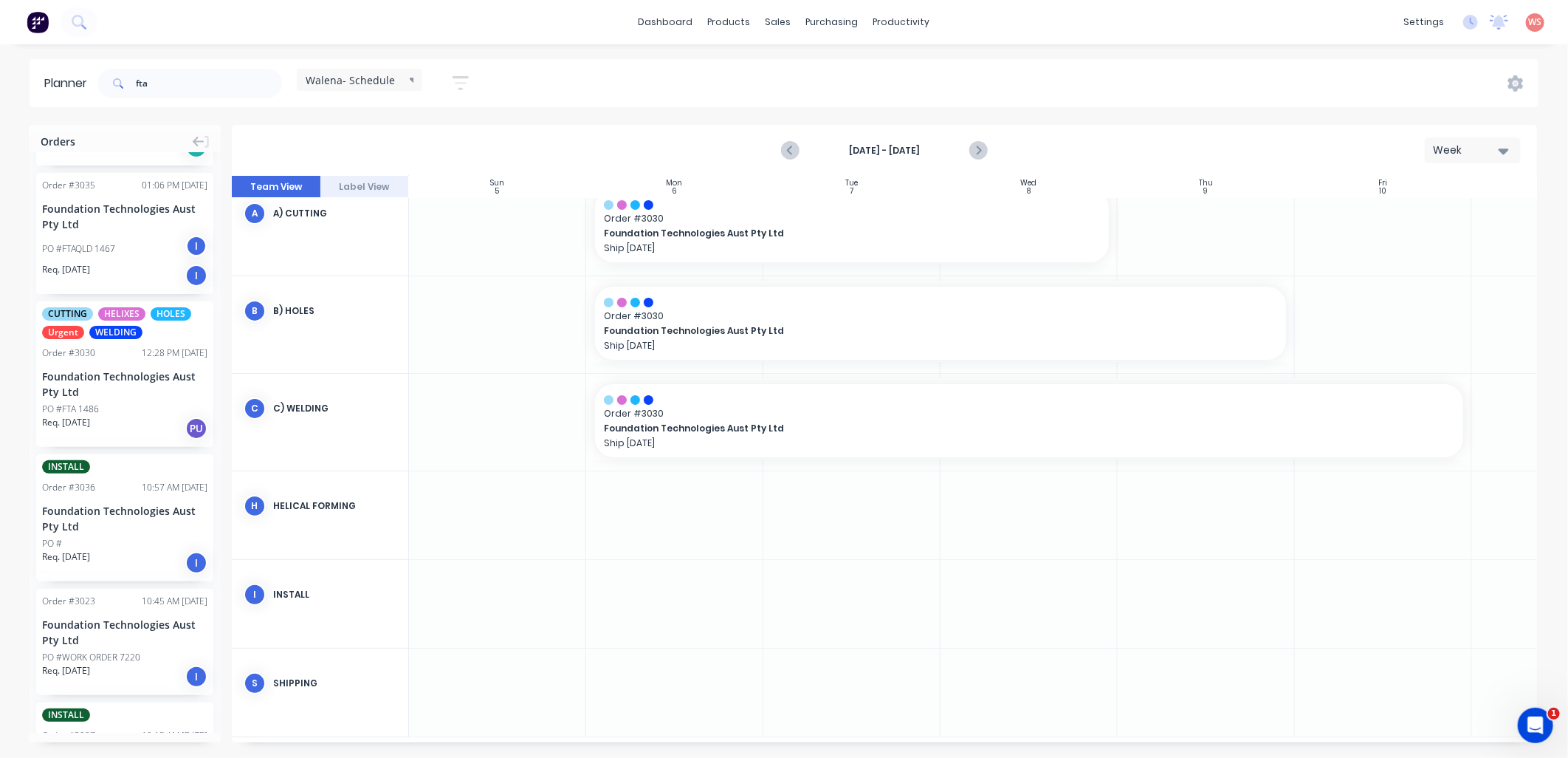
click at [115, 609] on div "Order # 3023 10:45 AM 04/09/25 Foundation Technologies Aust Pty Ltd PO #WORK OR…" at bounding box center [125, 642] width 177 height 107
